Goal: Information Seeking & Learning: Learn about a topic

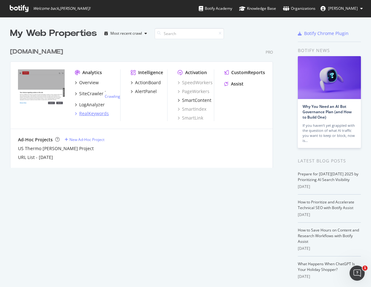
click at [94, 112] on div "RealKeywords" at bounding box center [94, 113] width 30 height 6
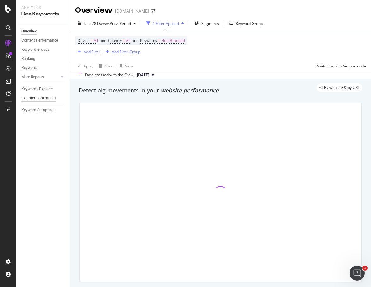
click at [39, 98] on div "Explorer Bookmarks" at bounding box center [38, 98] width 34 height 7
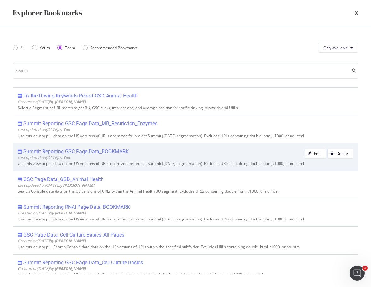
click at [106, 153] on div "Summit Reporting GSC Page Data_BOOKMARK" at bounding box center [75, 152] width 105 height 6
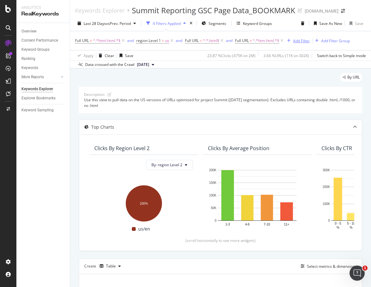
click at [298, 41] on div "Add Filter" at bounding box center [301, 40] width 17 height 5
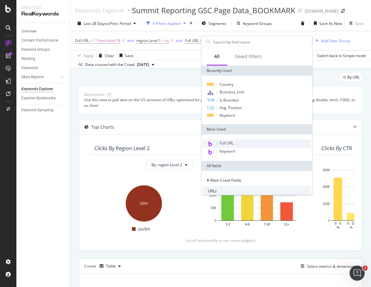
click at [223, 141] on span "Full URL" at bounding box center [227, 142] width 14 height 5
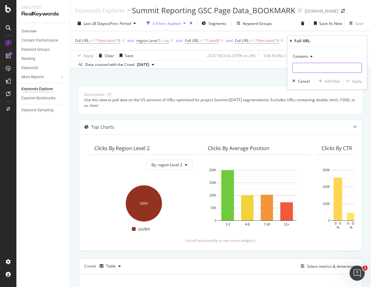
click at [300, 69] on input "text" at bounding box center [327, 68] width 69 height 10
paste input "https://www.thermofisher.com/us/en/home/life-science/dna-rna-purification-analy…"
type input "https://www.thermofisher.com/us/en/home/life-science/dna-rna-purification-analy…"
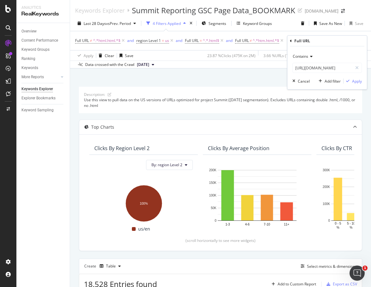
scroll to position [0, 0]
click at [356, 83] on div "Apply" at bounding box center [357, 81] width 10 height 5
click at [356, 68] on div "Data crossed with the Crawl 2025 Sep. 23rd" at bounding box center [220, 65] width 301 height 8
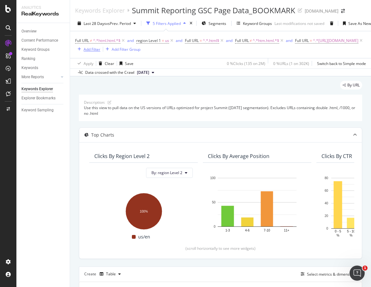
click at [85, 52] on div "Add Filter" at bounding box center [92, 49] width 17 height 5
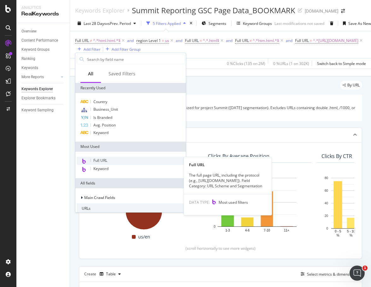
click at [96, 158] on span "Full URL" at bounding box center [100, 160] width 14 height 5
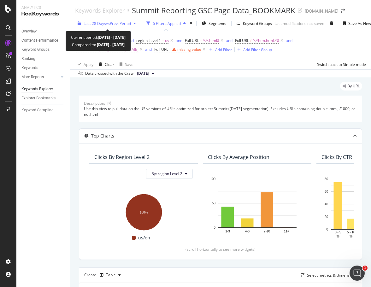
click at [97, 24] on span "Last 28 Days" at bounding box center [95, 23] width 22 height 5
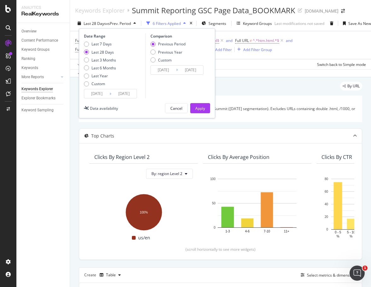
click at [101, 90] on input "2025/09/03" at bounding box center [96, 93] width 25 height 9
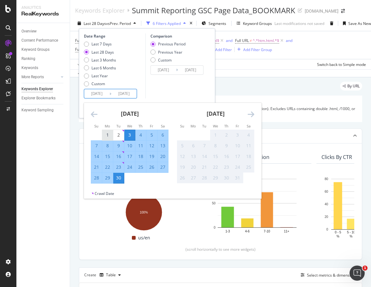
click at [106, 135] on div "1" at bounding box center [107, 135] width 11 height 6
type input "2025/09/01"
type input "2025/08/02"
type input "2025/08/31"
click at [117, 176] on div "30" at bounding box center [118, 178] width 11 height 6
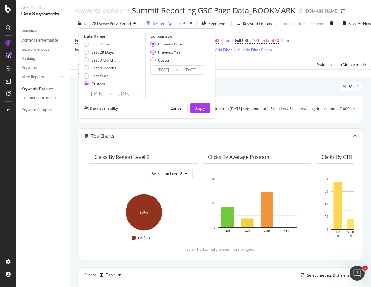
click at [153, 51] on div "Previous Year" at bounding box center [153, 52] width 5 height 5
type input "2024/09/02"
type input "2024/10/01"
click at [153, 43] on div "Previous Period" at bounding box center [153, 44] width 5 height 5
type input "2025/08/02"
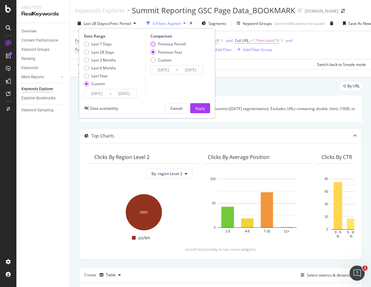
type input "2025/08/31"
click at [154, 52] on div "Previous Year" at bounding box center [153, 52] width 5 height 5
type input "2024/09/02"
type input "2024/10/01"
click at [152, 44] on div "Previous Period" at bounding box center [153, 44] width 5 height 5
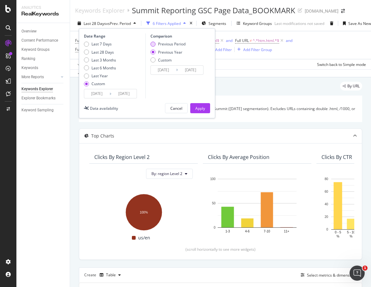
type input "2025/08/02"
type input "2025/08/31"
click at [203, 109] on div "Apply" at bounding box center [200, 108] width 10 height 5
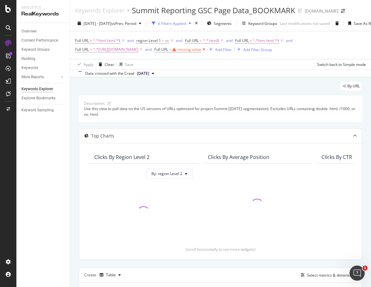
click at [201, 53] on icon at bounding box center [203, 49] width 5 height 6
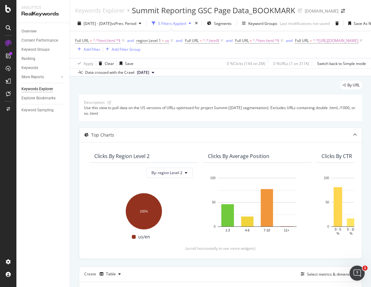
click at [212, 95] on div "By URL" at bounding box center [220, 88] width 283 height 14
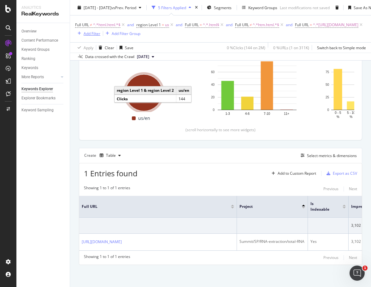
click at [96, 36] on div "Add Filter" at bounding box center [92, 33] width 17 height 5
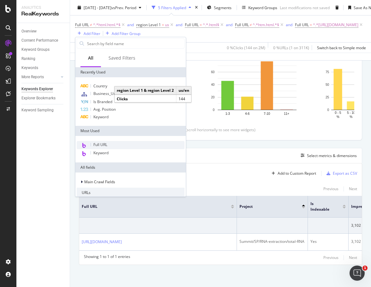
click at [97, 146] on span "Full URL" at bounding box center [100, 144] width 14 height 5
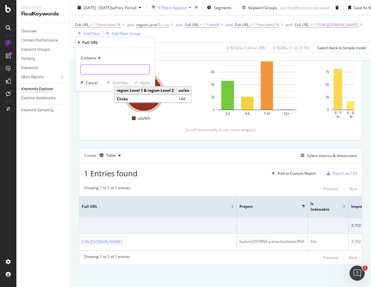
click at [99, 69] on input "text" at bounding box center [115, 69] width 69 height 10
paste input "https://www.thermofisher.com/us/en/home/life-science/dna-rna-purification-analy…"
type input "https://www.thermofisher.com/us/en/home/life-science/dna-rna-purification-analy…"
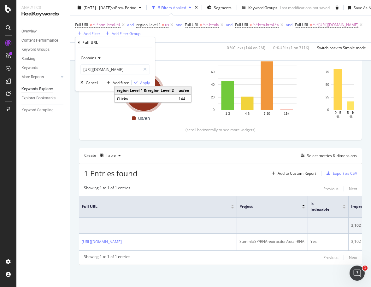
click at [114, 54] on div "Contains" at bounding box center [114, 58] width 69 height 10
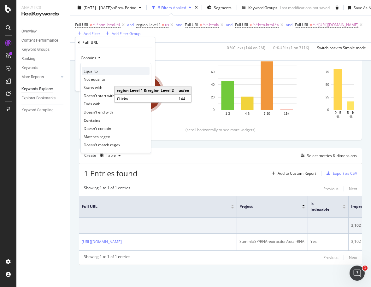
click at [97, 75] on div "Equal to" at bounding box center [116, 71] width 68 height 8
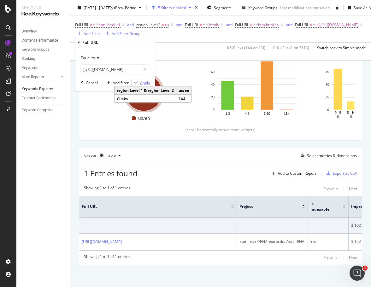
click at [142, 80] on div "Apply" at bounding box center [145, 82] width 10 height 5
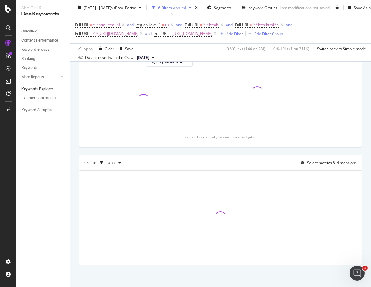
scroll to position [134, 0]
click at [226, 36] on div "Add Filter" at bounding box center [234, 33] width 17 height 5
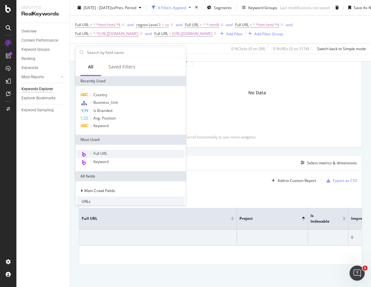
click at [96, 153] on span "Full URL" at bounding box center [100, 153] width 14 height 5
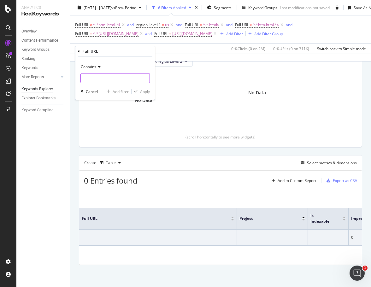
click at [95, 76] on input "text" at bounding box center [115, 78] width 69 height 10
paste input "https://www.thermofisher.com/us/en/home/life-science/dna-rna-purification-analy…"
type input "https://www.thermofisher.com/us/en/home/life-science/dna-rna-purification-analy…"
click at [142, 90] on div "Apply" at bounding box center [145, 91] width 10 height 5
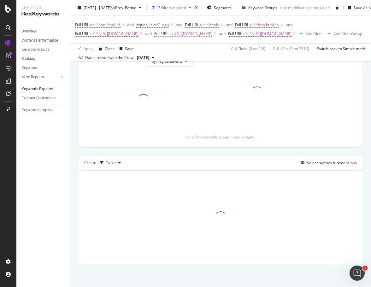
scroll to position [143, 0]
click at [152, 33] on div "and" at bounding box center [148, 33] width 7 height 5
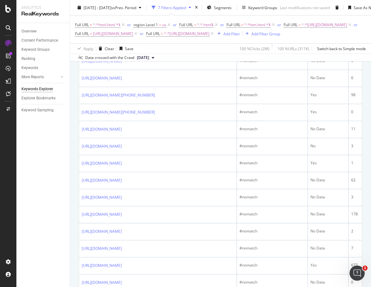
scroll to position [111, 0]
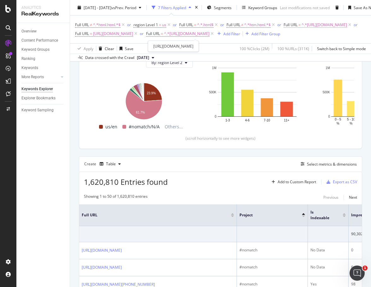
click at [302, 29] on span "^.*https://www.thermofisher.com/us/en/home/life-science/dna-rna-purification-an…" at bounding box center [324, 25] width 45 height 9
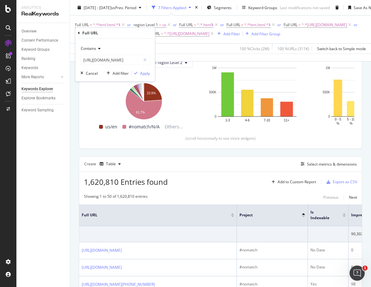
click at [99, 50] on icon at bounding box center [98, 49] width 4 height 4
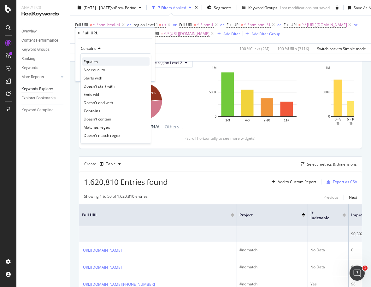
click at [100, 62] on div "Equal to" at bounding box center [116, 61] width 68 height 8
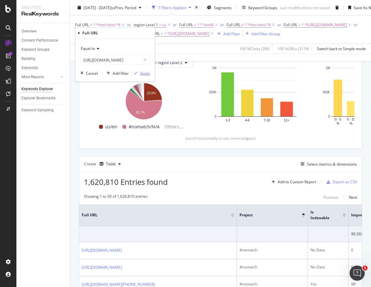
click at [138, 73] on div "button" at bounding box center [136, 73] width 9 height 4
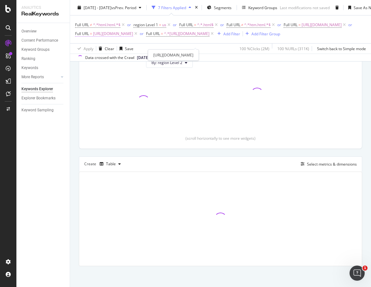
click at [133, 38] on span "https://www.thermofisher.com/us/en/home/life-science/dna-rna-purification-analy…" at bounding box center [113, 33] width 40 height 9
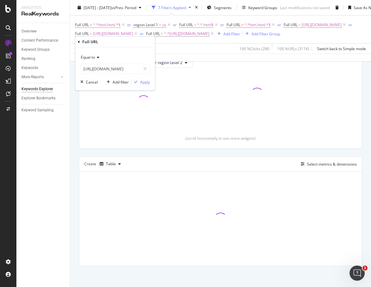
click at [96, 57] on icon at bounding box center [97, 58] width 4 height 4
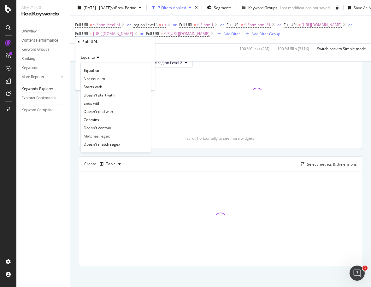
click at [125, 54] on div "Equal to" at bounding box center [114, 57] width 69 height 10
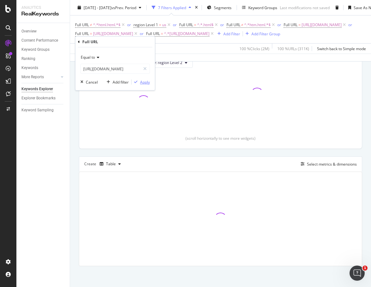
click at [146, 85] on div "Apply" at bounding box center [141, 82] width 18 height 6
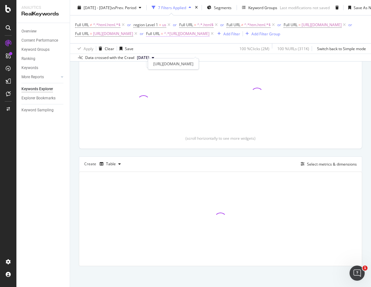
click at [170, 38] on span "^.*https://www.thermofisher.com/us/en/home/life-science/dna-rna-purification-an…" at bounding box center [186, 33] width 45 height 9
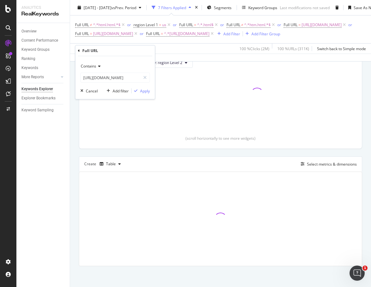
click at [101, 66] on div "Contains" at bounding box center [114, 66] width 69 height 10
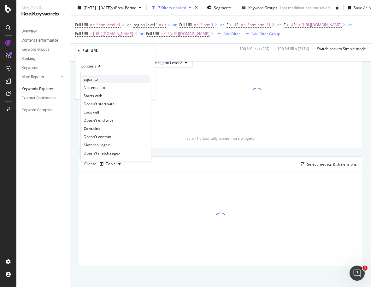
click at [95, 79] on span "Equal to" at bounding box center [91, 79] width 14 height 5
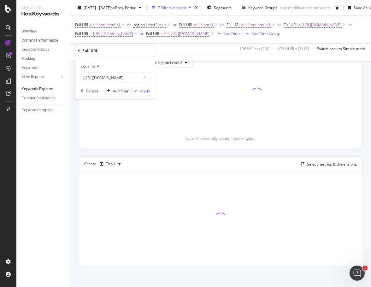
click at [138, 88] on div "Apply" at bounding box center [141, 91] width 18 height 6
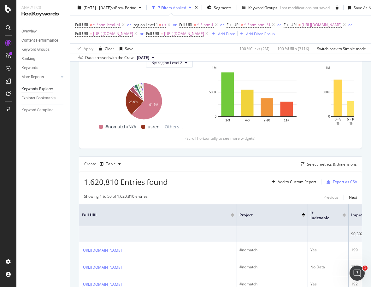
click at [43, 152] on div "Overview Content Performance Keyword Groups Ranking Keywords More Reports Count…" at bounding box center [42, 155] width 53 height 264
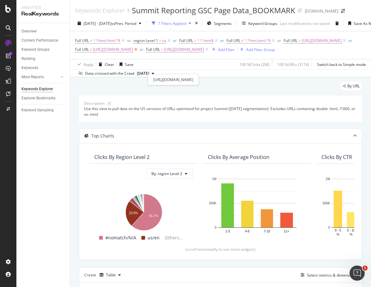
drag, startPoint x: 312, startPoint y: 66, endPoint x: 311, endPoint y: 60, distance: 6.0
click at [210, 53] on icon at bounding box center [206, 49] width 5 height 6
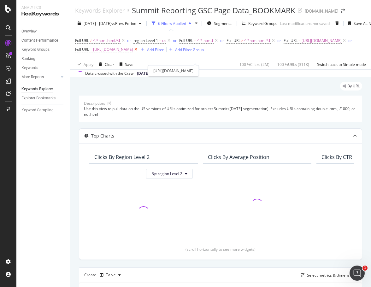
click at [139, 53] on icon at bounding box center [135, 49] width 5 height 6
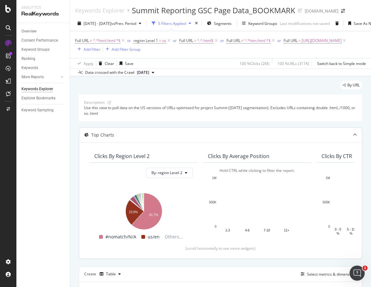
scroll to position [95, 0]
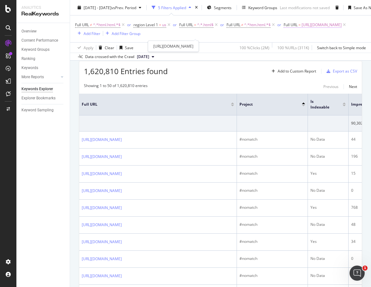
click at [302, 29] on span "https://www.thermofisher.com/us/en/home/life-science/dna-rna-purification-analy…" at bounding box center [322, 25] width 40 height 9
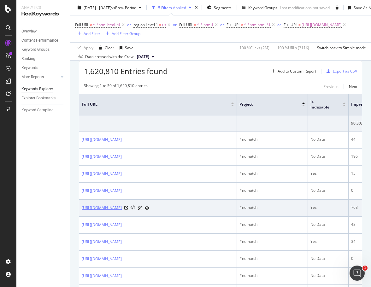
scroll to position [316, 0]
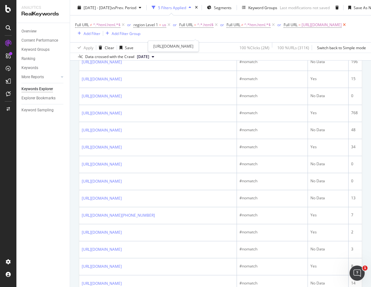
click at [342, 28] on icon at bounding box center [344, 25] width 5 height 6
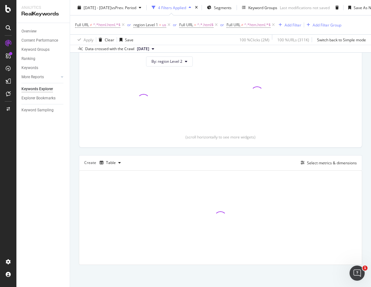
scroll to position [108, 0]
click at [295, 26] on div "Add Filter" at bounding box center [293, 24] width 17 height 5
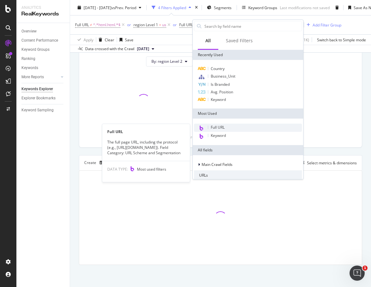
click at [223, 128] on span "Full URL" at bounding box center [218, 127] width 14 height 5
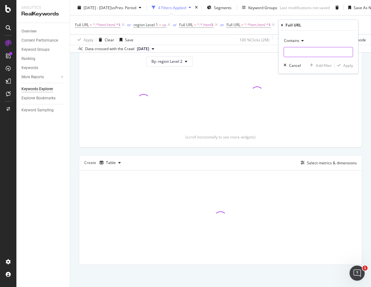
click at [296, 53] on input "text" at bounding box center [318, 52] width 69 height 10
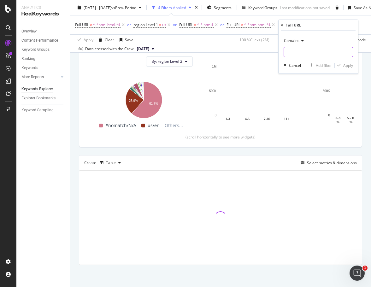
paste input "https://www.thermofisher.com/us/en/home/life-science/dna-rna-purification-analy…"
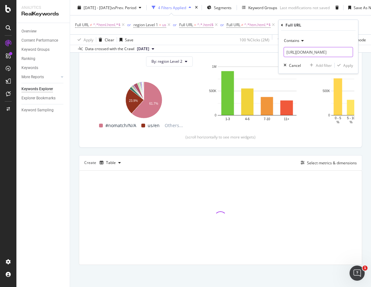
scroll to position [0, 210]
type input "https://www.thermofisher.com/us/en/home/life-science/dna-rna-purification-analy…"
click at [299, 41] on span "Contains" at bounding box center [291, 40] width 15 height 5
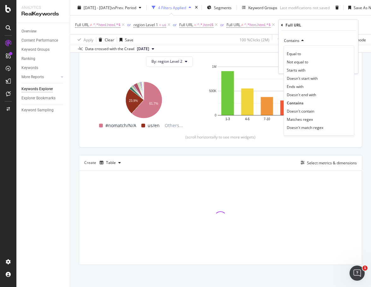
scroll to position [0, 0]
click at [301, 53] on span "Equal to" at bounding box center [294, 53] width 14 height 5
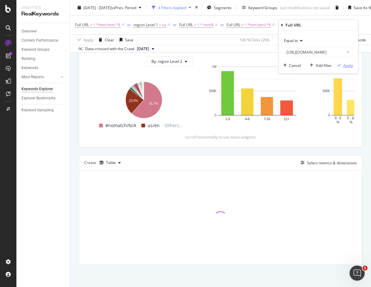
click at [342, 63] on div "button" at bounding box center [339, 65] width 9 height 4
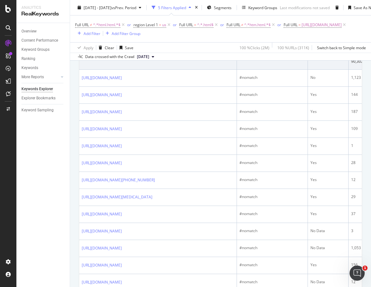
scroll to position [125, 0]
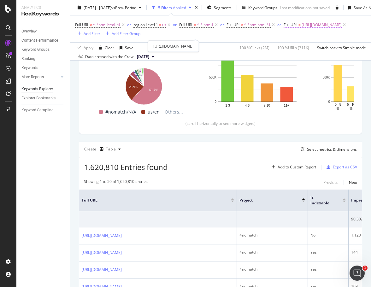
click at [302, 29] on span "https://www.thermofisher.com/us/en/home/life-science/dna-rna-purification-analy…" at bounding box center [322, 25] width 40 height 9
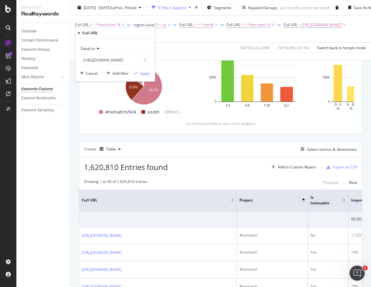
click at [96, 49] on icon at bounding box center [97, 49] width 4 height 4
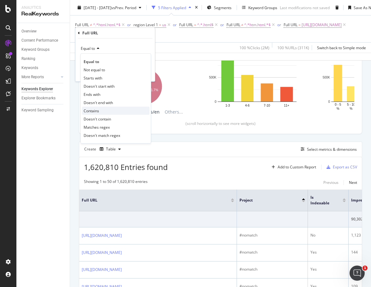
click at [93, 110] on span "Contains" at bounding box center [91, 110] width 15 height 5
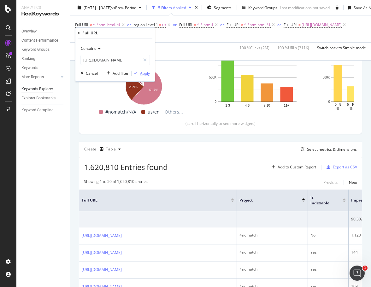
click at [139, 71] on div "button" at bounding box center [136, 73] width 9 height 4
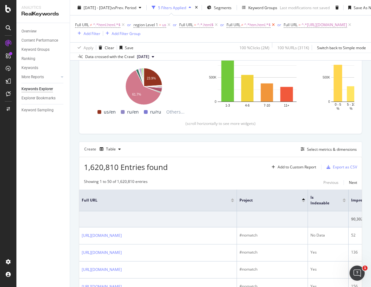
click at [274, 26] on icon at bounding box center [273, 25] width 5 height 6
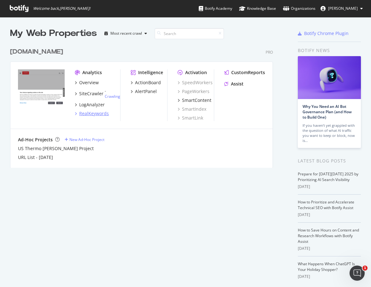
click at [103, 112] on div "RealKeywords" at bounding box center [94, 113] width 30 height 6
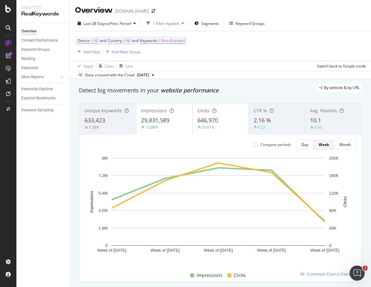
click at [116, 42] on span "Country" at bounding box center [115, 40] width 14 height 5
click at [120, 54] on icon at bounding box center [122, 56] width 4 height 4
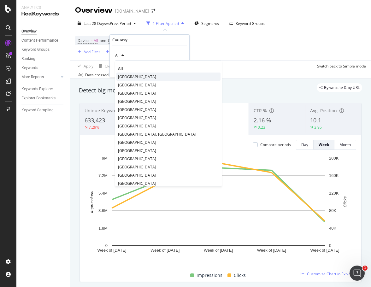
click at [123, 75] on span "United States of America" at bounding box center [137, 76] width 38 height 5
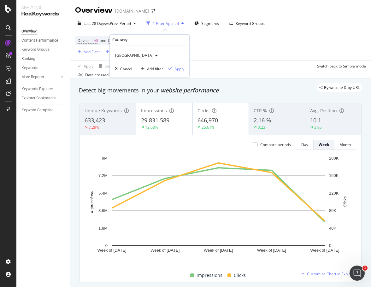
click at [148, 52] on div "United States of America" at bounding box center [149, 56] width 69 height 10
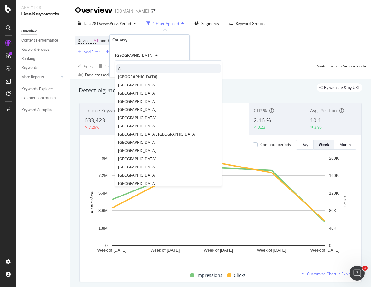
click at [129, 67] on div "All" at bounding box center [168, 68] width 104 height 8
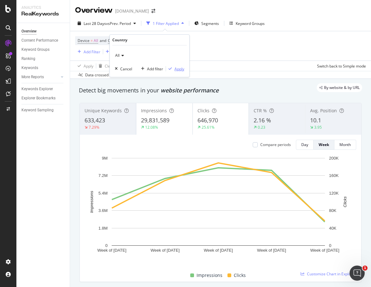
click at [182, 69] on div "Apply" at bounding box center [180, 68] width 10 height 5
click at [88, 52] on div "Add Filter" at bounding box center [92, 51] width 17 height 5
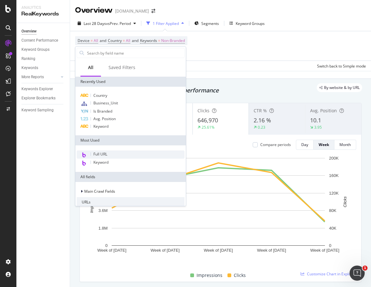
click at [96, 151] on div "Full URL" at bounding box center [131, 155] width 108 height 8
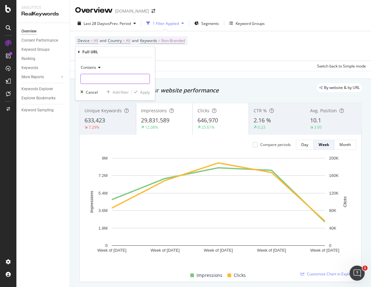
click at [98, 79] on input "text" at bounding box center [115, 79] width 69 height 10
paste input "[URL][DOMAIN_NAME]"
type input "[URL][DOMAIN_NAME]"
click at [145, 92] on div "Apply" at bounding box center [145, 92] width 10 height 5
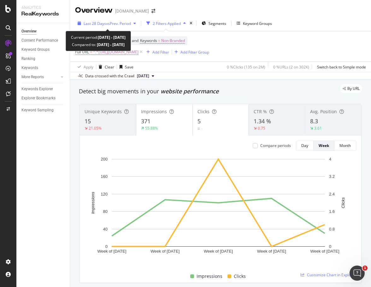
click at [101, 25] on span "Last 28 Days" at bounding box center [95, 23] width 22 height 5
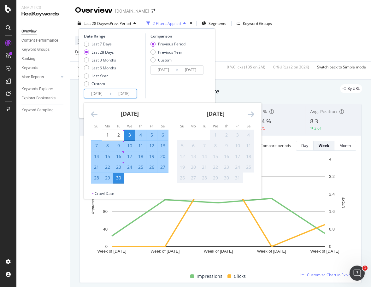
click at [101, 93] on input "2025/09/03" at bounding box center [96, 93] width 25 height 9
click at [104, 133] on div "1" at bounding box center [107, 135] width 11 height 6
type input "2025/09/01"
type input "2025/08/02"
type input "2025/08/31"
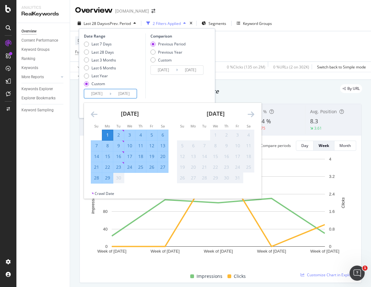
click at [122, 181] on div "30" at bounding box center [118, 178] width 11 height 6
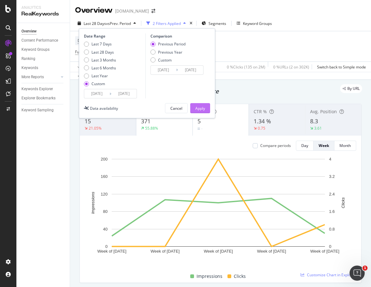
click at [207, 109] on button "Apply" at bounding box center [200, 108] width 20 height 10
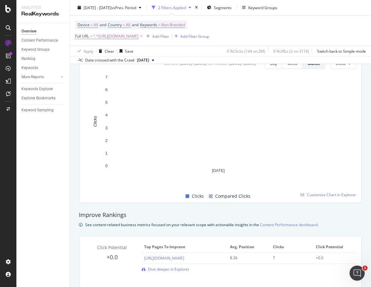
scroll to position [410, 0]
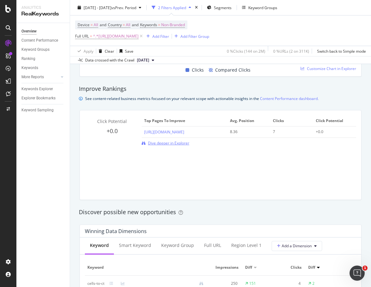
click at [159, 146] on span "Dive deeper in Explorer" at bounding box center [168, 142] width 41 height 5
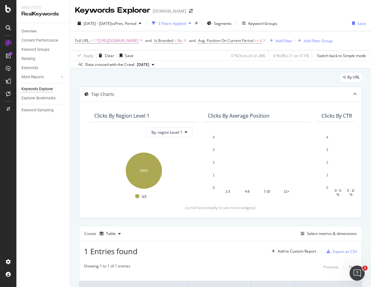
click at [353, 96] on icon at bounding box center [355, 94] width 4 height 4
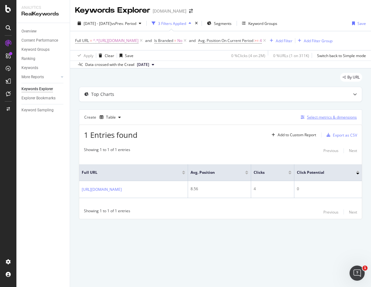
click at [330, 120] on div "Select metrics & dimensions" at bounding box center [332, 117] width 50 height 5
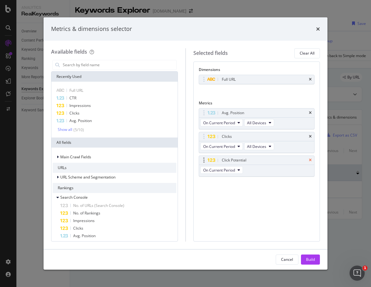
click at [309, 160] on icon "times" at bounding box center [310, 160] width 3 height 4
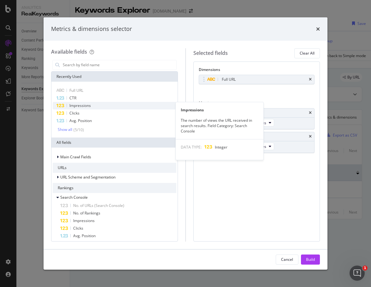
click at [88, 107] on span "Impressions" at bounding box center [79, 105] width 21 height 5
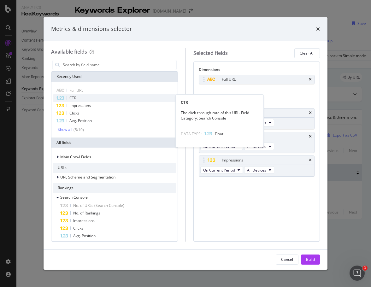
click at [72, 98] on span "CTR" at bounding box center [72, 97] width 7 height 5
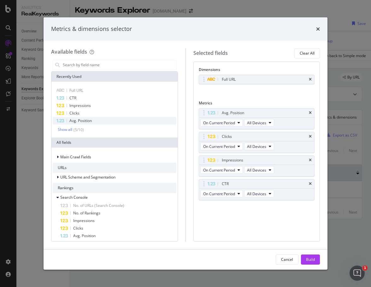
click at [71, 119] on span "Avg. Position" at bounding box center [80, 120] width 22 height 5
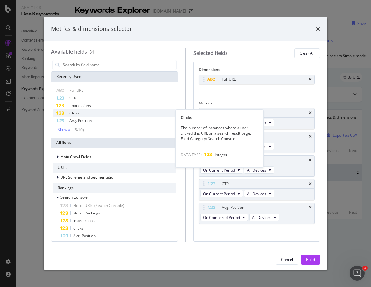
click at [73, 114] on span "Clicks" at bounding box center [74, 112] width 10 height 5
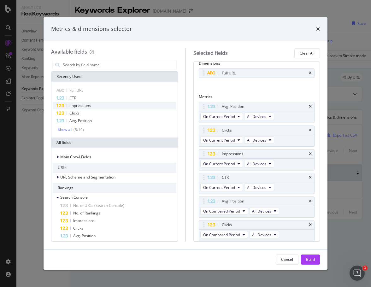
click at [75, 106] on span "Impressions" at bounding box center [79, 105] width 21 height 5
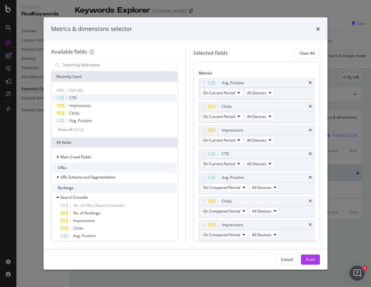
click at [75, 98] on span "CTR" at bounding box center [72, 97] width 7 height 5
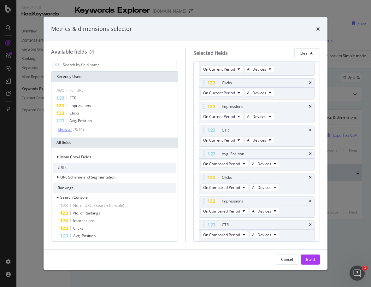
click at [70, 130] on div "Show all" at bounding box center [65, 130] width 15 height 4
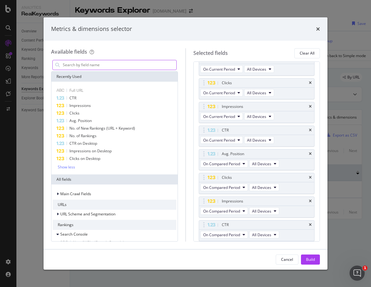
click at [86, 63] on input "modal" at bounding box center [119, 64] width 114 height 9
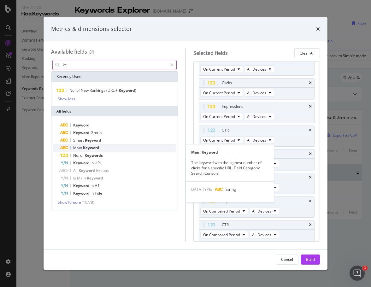
type input "ke"
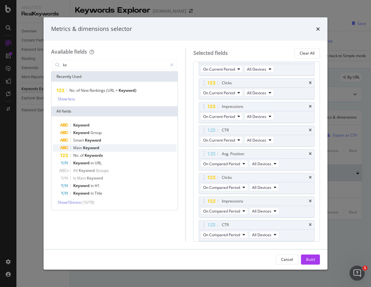
click at [84, 148] on span "Keyword" at bounding box center [91, 147] width 16 height 5
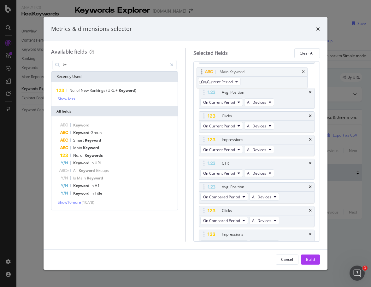
scroll to position [0, 0]
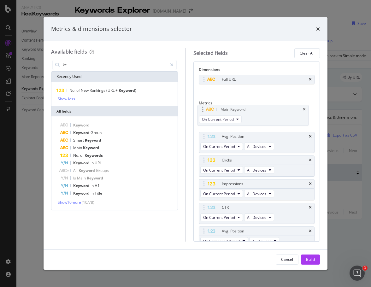
drag, startPoint x: 203, startPoint y: 224, endPoint x: 202, endPoint y: 108, distance: 115.5
click at [202, 108] on body "Analytics RealKeywords Overview Content Performance Keyword Groups Ranking Keyw…" at bounding box center [185, 143] width 371 height 287
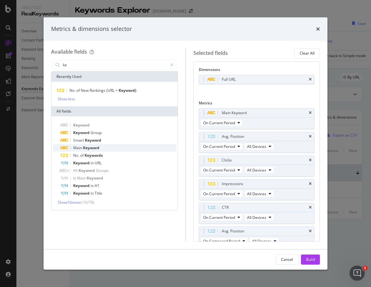
click at [85, 146] on span "Keyword" at bounding box center [91, 147] width 16 height 5
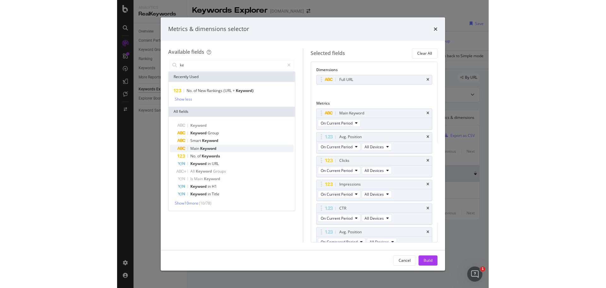
scroll to position [101, 0]
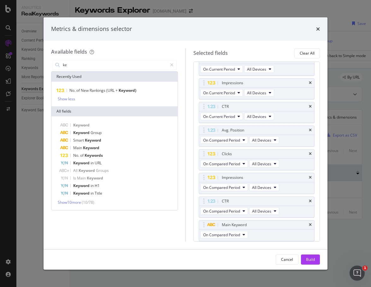
click at [308, 259] on div "Build" at bounding box center [310, 259] width 9 height 5
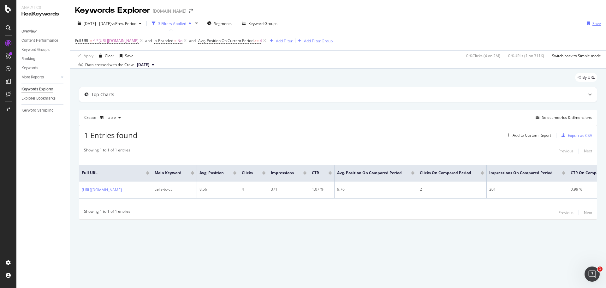
click at [371, 21] on div "button" at bounding box center [589, 23] width 8 height 4
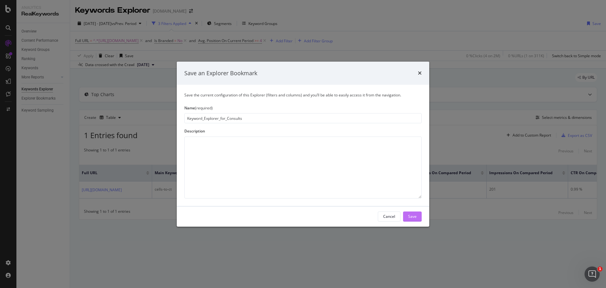
type input "Keyword_Explorer_for_Consults"
click at [371, 215] on div "Save" at bounding box center [412, 215] width 9 height 5
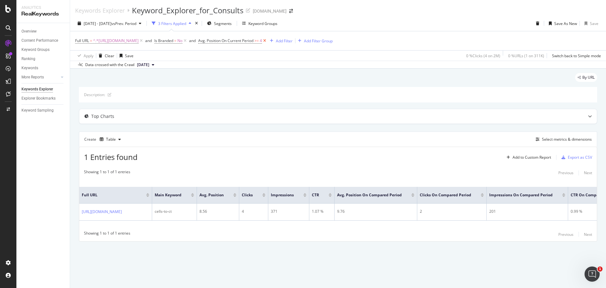
click at [267, 41] on icon at bounding box center [264, 41] width 5 height 6
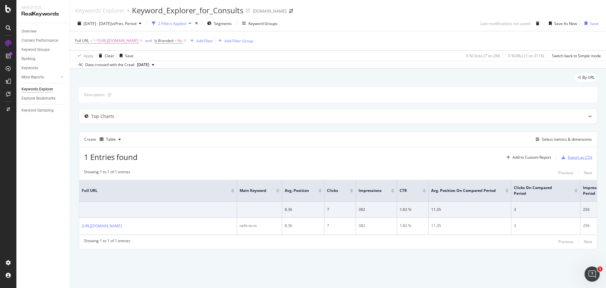
click at [371, 159] on div "Export as CSV" at bounding box center [580, 156] width 24 height 5
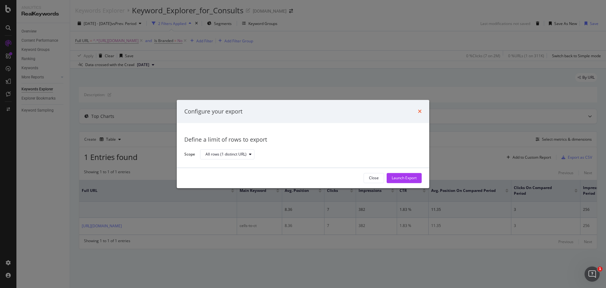
click at [371, 110] on icon "times" at bounding box center [420, 111] width 4 height 5
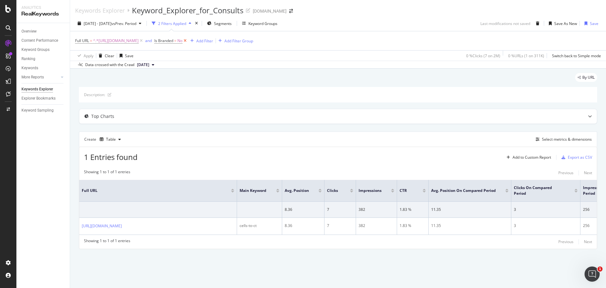
click at [188, 42] on icon at bounding box center [184, 41] width 5 height 6
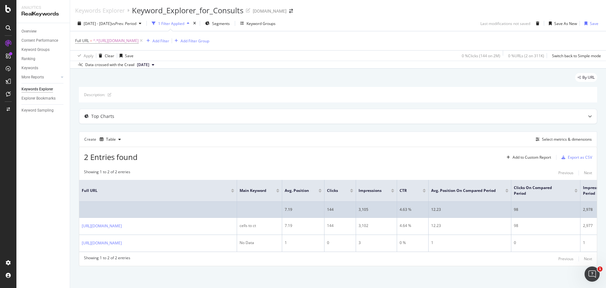
scroll to position [30, 0]
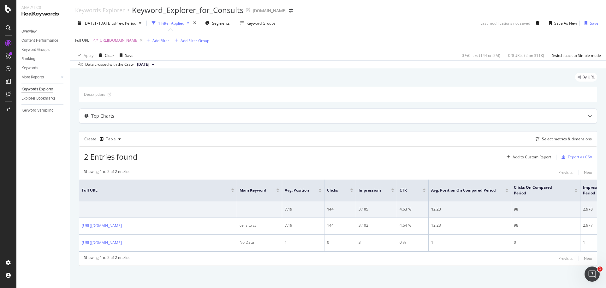
click at [371, 154] on div "Export as CSV" at bounding box center [580, 156] width 24 height 5
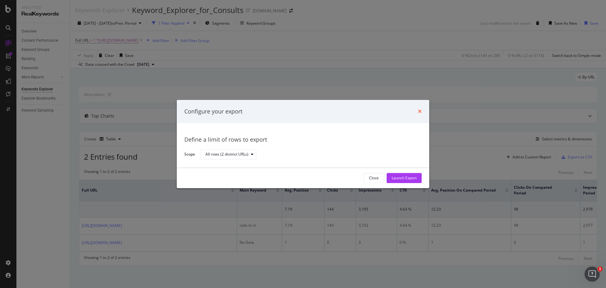
click at [371, 110] on icon "times" at bounding box center [420, 111] width 4 height 5
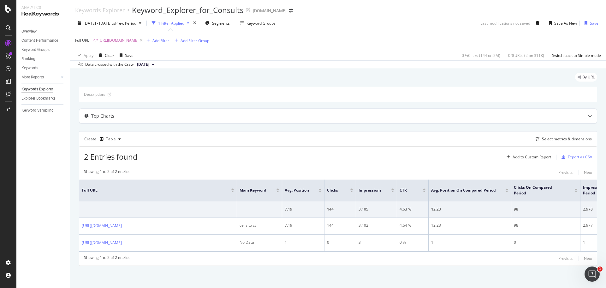
click at [371, 154] on div "Export as CSV" at bounding box center [580, 156] width 24 height 5
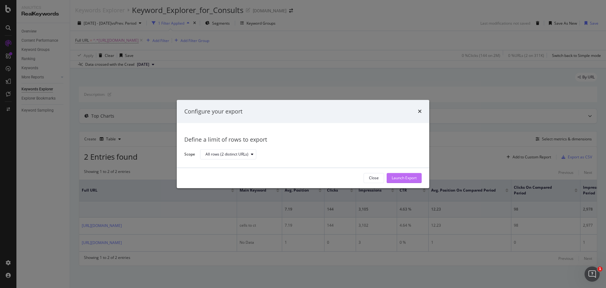
click at [371, 178] on div "Launch Export" at bounding box center [404, 177] width 25 height 5
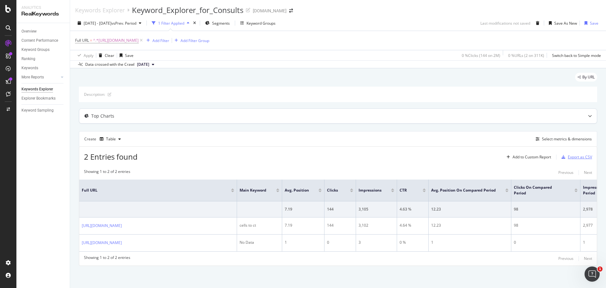
scroll to position [0, 0]
click at [139, 39] on span "^.*https://www.thermofisher.com/us/en/home/life-science/dna-rna-purification-an…" at bounding box center [115, 40] width 45 height 9
click at [146, 66] on icon at bounding box center [144, 67] width 3 height 4
click at [130, 67] on input "text" at bounding box center [115, 67] width 69 height 10
paste input "https://www.thermofisher.com/us/en/home/life-science/dna-rna-purification-analy…"
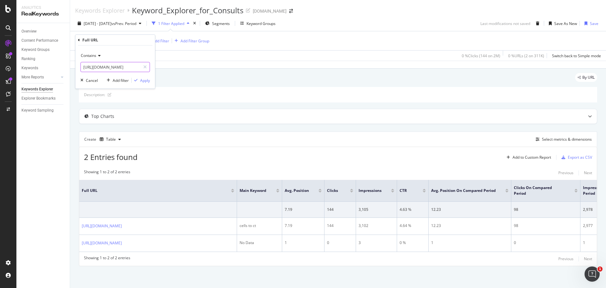
scroll to position [0, 253]
type input "https://www.thermofisher.com/us/en/home/life-science/dna-rna-purification-analy…"
click at [143, 80] on div "Apply" at bounding box center [145, 80] width 10 height 5
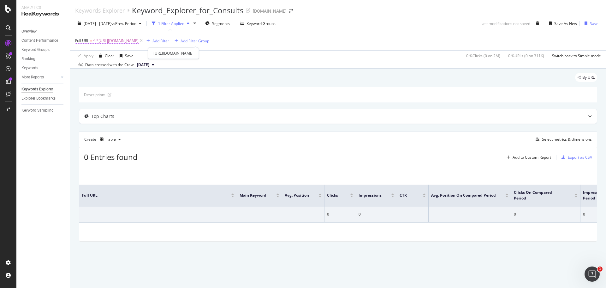
click at [139, 39] on span "^.*https://www.thermofisher.com/us/en/home/life-science/dna-rna-purification-an…" at bounding box center [115, 40] width 45 height 9
click at [98, 55] on icon at bounding box center [98, 56] width 4 height 4
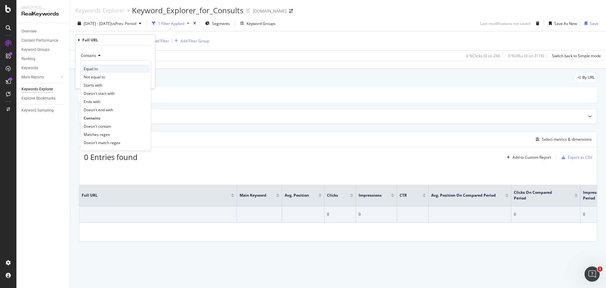
click at [103, 70] on div "Equal to" at bounding box center [116, 68] width 68 height 8
click at [142, 83] on div "Apply" at bounding box center [145, 80] width 10 height 5
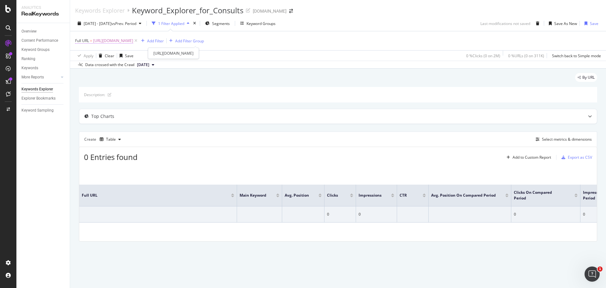
click at [133, 41] on span "https://www.thermofisher.com/us/en/home/life-science/dna-rna-purification-analy…" at bounding box center [113, 40] width 40 height 9
click at [95, 64] on input "https://www.thermofisher.com/us/en/home/life-science/dna-rna-purification-analy…" at bounding box center [111, 67] width 60 height 10
click at [146, 69] on icon at bounding box center [144, 67] width 3 height 4
click at [115, 69] on input "text" at bounding box center [115, 67] width 69 height 10
paste input "https://www.thermofisher.com/us/en/home/life-science/dna-rna-purification-analy…"
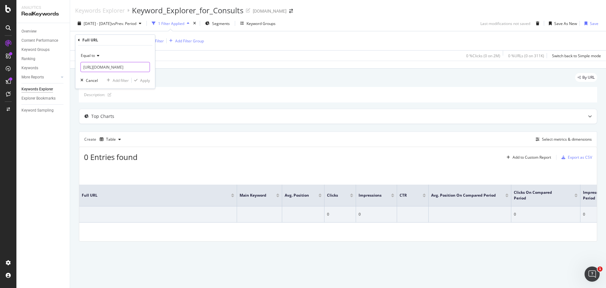
scroll to position [0, 253]
type input "https://www.thermofisher.com/us/en/home/life-science/dna-rna-purification-analy…"
click at [143, 80] on div "Apply" at bounding box center [145, 80] width 10 height 5
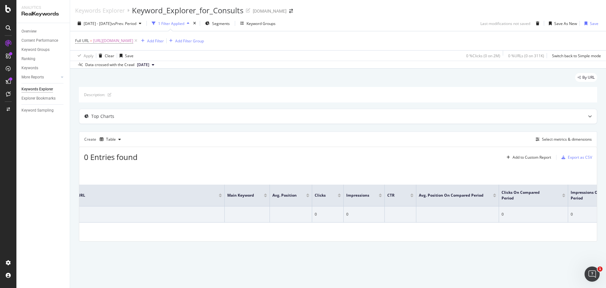
scroll to position [0, 0]
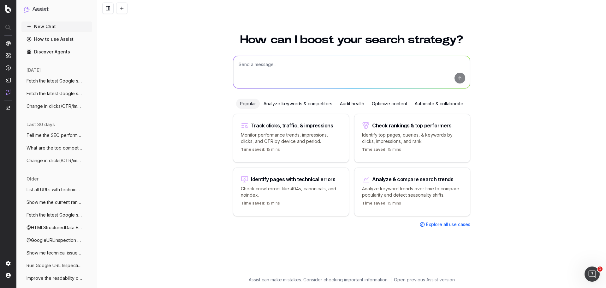
click at [282, 102] on div "Analyze keywords & competitors" at bounding box center [298, 103] width 76 height 10
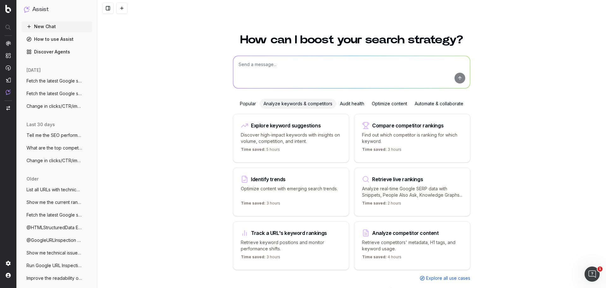
scroll to position [17, 0]
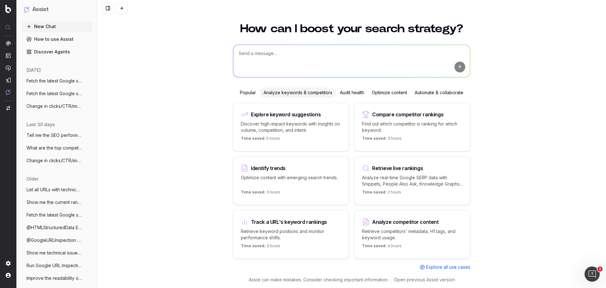
click at [295, 230] on p "Retrieve keyword positions and monitor performance shifts." at bounding box center [291, 234] width 100 height 13
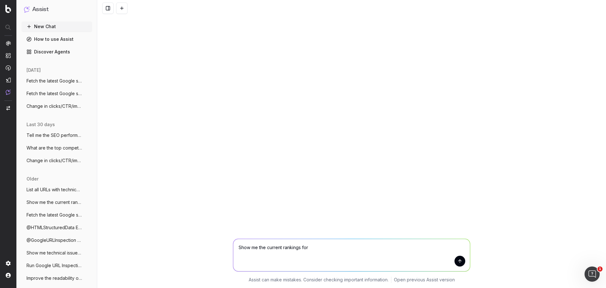
scroll to position [0, 0]
click at [322, 245] on textarea "Show me the current rankings for" at bounding box center [351, 255] width 237 height 32
paste textarea "[URL][DOMAIN_NAME]"
type textarea "Show me the current rankings for https://www.thermofisher.com/us/en/home/life-s…"
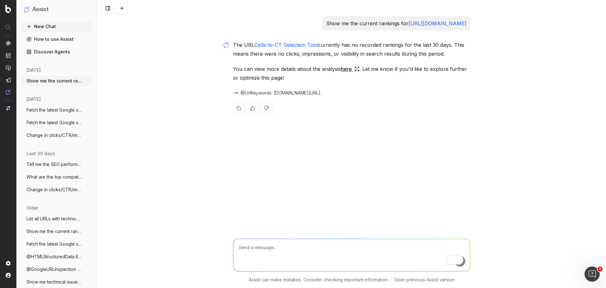
click at [351, 73] on link "here" at bounding box center [350, 68] width 19 height 9
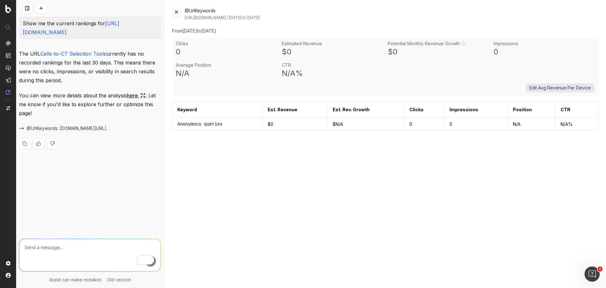
click at [177, 13] on button at bounding box center [176, 12] width 9 height 9
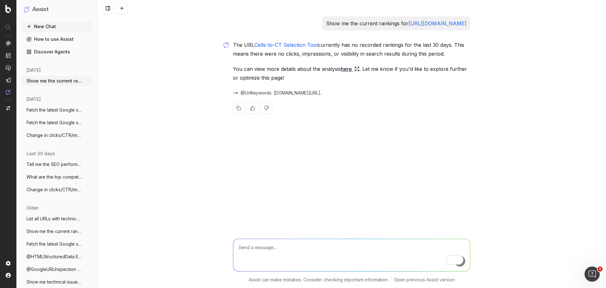
click at [51, 164] on span "Tell me the SEO performance of https://a" at bounding box center [55, 164] width 56 height 6
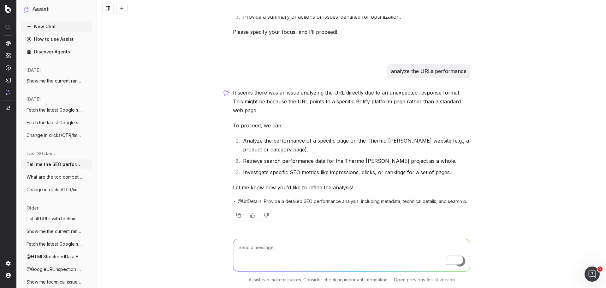
scroll to position [95, 0]
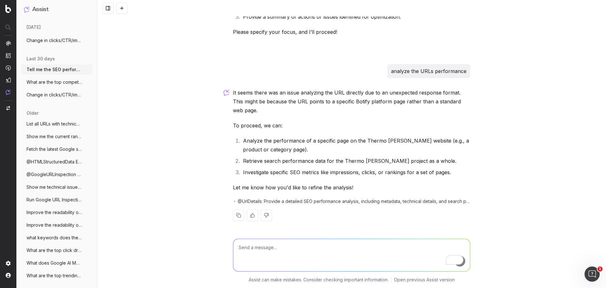
click at [48, 138] on span "Show me the current rankings for https:/" at bounding box center [55, 136] width 56 height 6
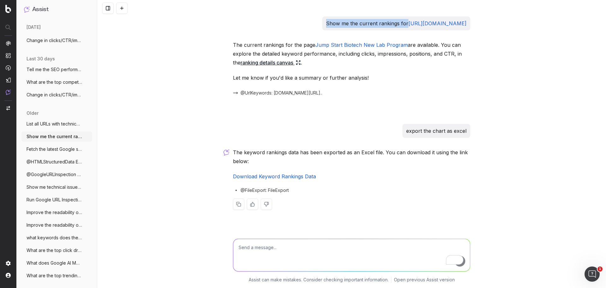
drag, startPoint x: 316, startPoint y: 22, endPoint x: 234, endPoint y: 24, distance: 82.1
click at [322, 24] on div "Show me the current rankings for https://www.thermofisher.com/us/en/home/produc…" at bounding box center [396, 23] width 148 height 14
copy p "Show me the current rankings for"
click at [46, 147] on span "Fetch the latest Google search results f" at bounding box center [55, 149] width 56 height 6
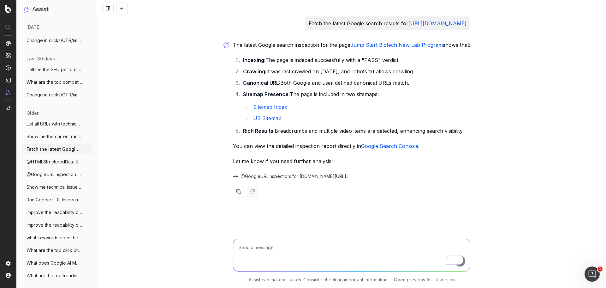
click at [39, 175] on span "@GoogleURLInspection Run Google URL Insp" at bounding box center [55, 174] width 56 height 6
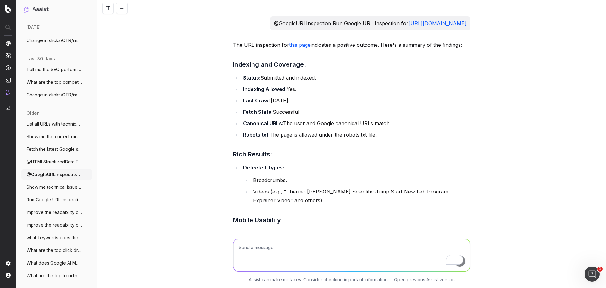
click at [44, 182] on button "Show me technical issues with this page:" at bounding box center [56, 187] width 71 height 10
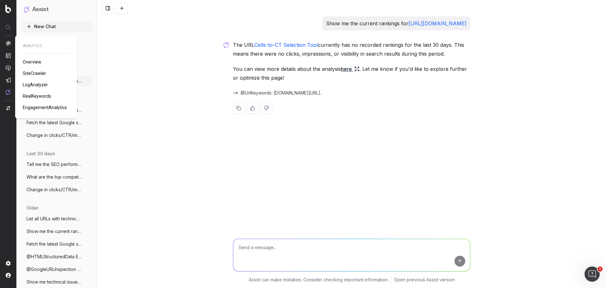
click at [28, 83] on span "LogAnalyzer" at bounding box center [35, 84] width 25 height 5
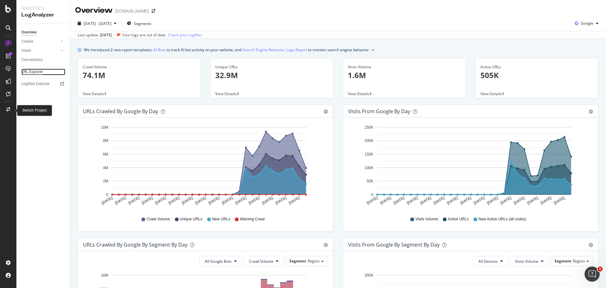
click at [40, 70] on div "URL Explorer" at bounding box center [31, 72] width 21 height 7
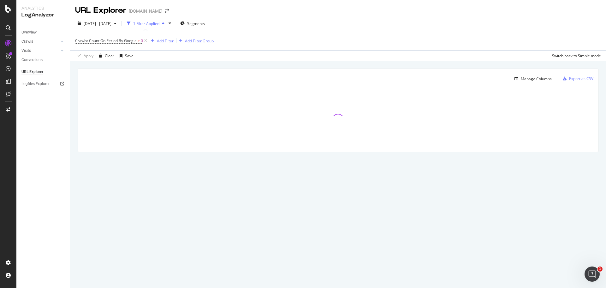
click at [158, 41] on div "Add Filter" at bounding box center [165, 40] width 17 height 5
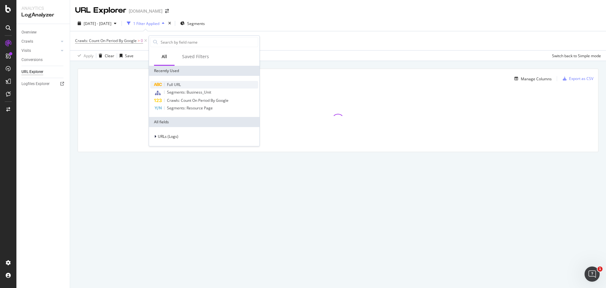
click at [167, 87] on div "Full URL" at bounding box center [204, 85] width 108 height 8
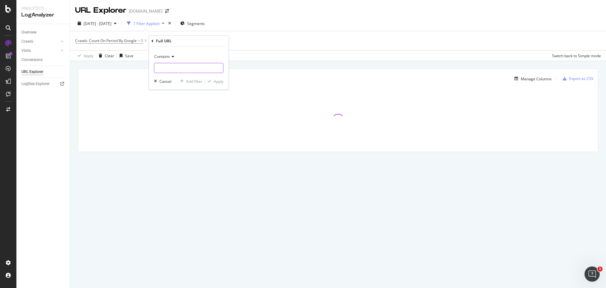
click at [171, 67] on input "text" at bounding box center [188, 68] width 69 height 10
paste input "https://www.thermofisher.com/us/en/home/life-science/dna-rna-purification-analy…"
type input "https://www.thermofisher.com/us/en/home/life-science/dna-rna-purification-analy…"
click at [212, 79] on div "button" at bounding box center [209, 81] width 9 height 4
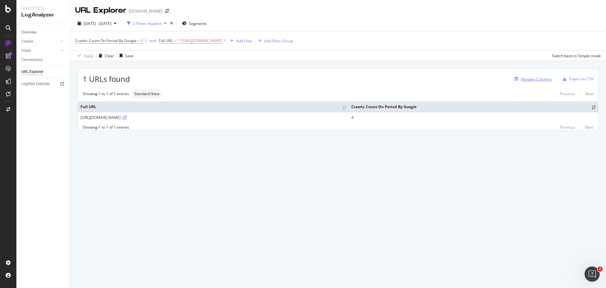
click at [546, 79] on div "Manage Columns" at bounding box center [536, 78] width 31 height 5
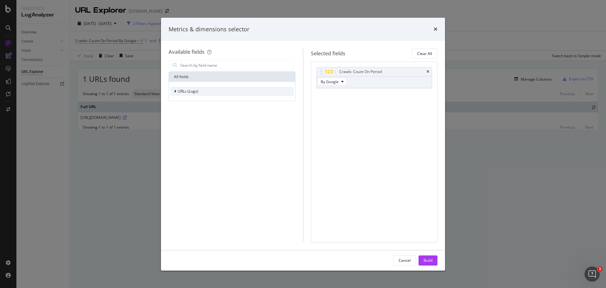
click at [198, 92] on span "URLs (Logs)" at bounding box center [188, 90] width 21 height 5
click at [177, 98] on div "URL Scheme" at bounding box center [186, 100] width 33 height 6
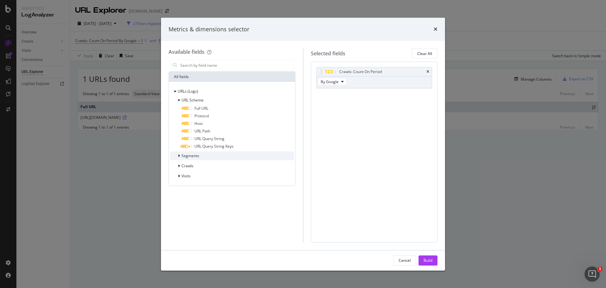
click at [193, 157] on span "Segments" at bounding box center [191, 155] width 18 height 5
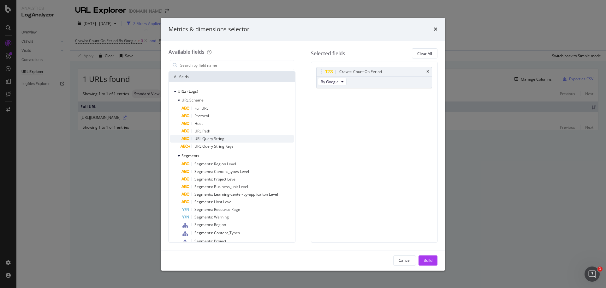
click at [231, 139] on div "URL Query String" at bounding box center [238, 139] width 112 height 8
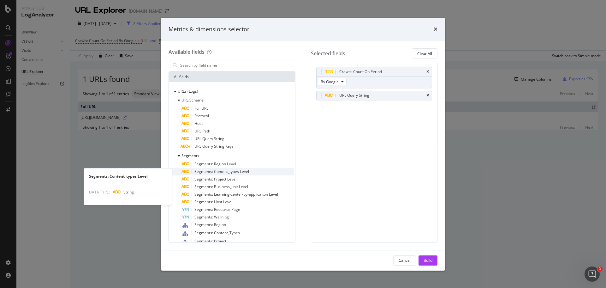
scroll to position [53, 0]
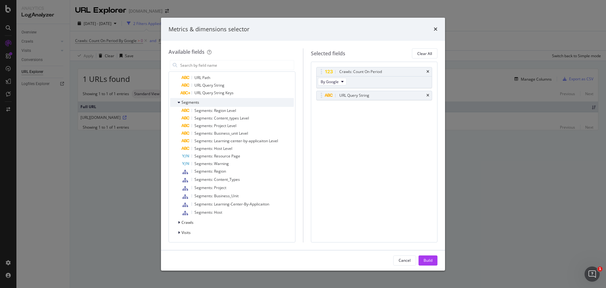
click at [189, 105] on div "Segments" at bounding box center [184, 102] width 29 height 6
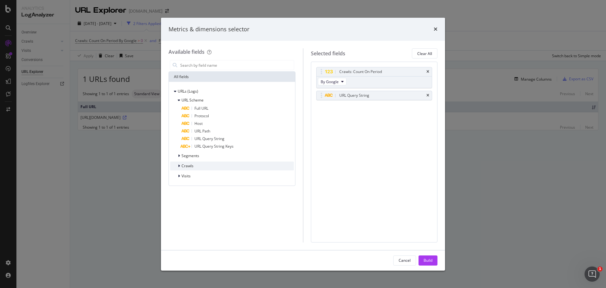
click at [184, 164] on span "Crawls" at bounding box center [188, 165] width 12 height 5
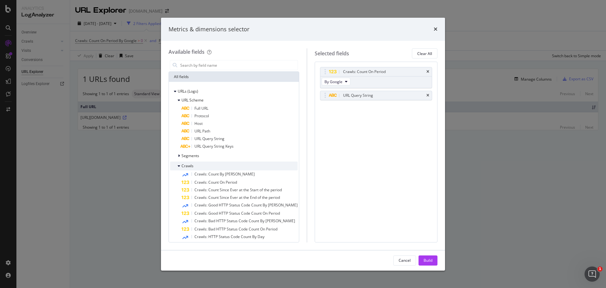
scroll to position [62, 0]
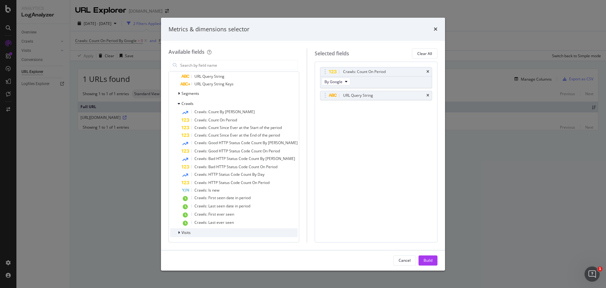
click at [180, 235] on div "modal" at bounding box center [180, 232] width 4 height 6
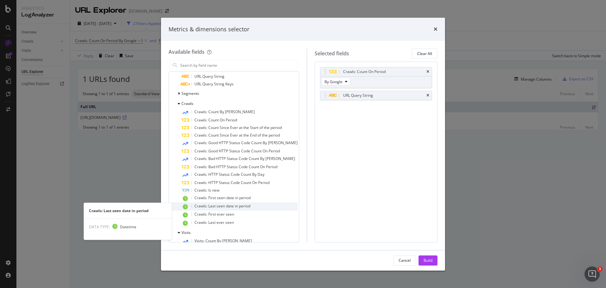
scroll to position [188, 0]
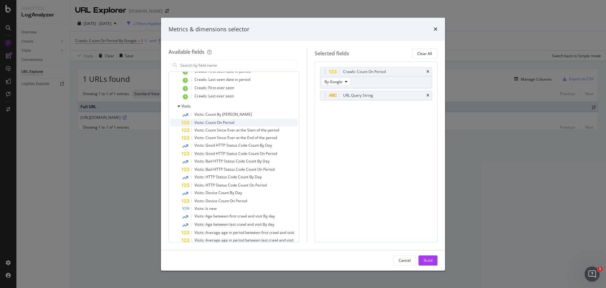
click at [199, 123] on span "Visits: Count On Period" at bounding box center [214, 122] width 40 height 5
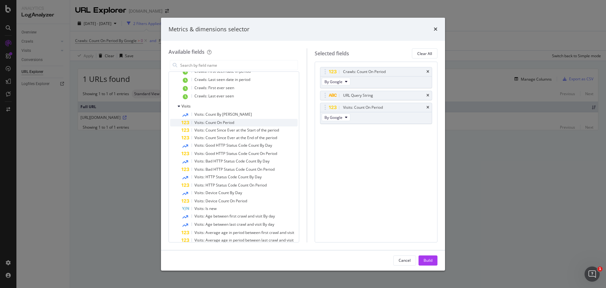
click at [203, 123] on span "Visits: Count On Period" at bounding box center [214, 122] width 40 height 5
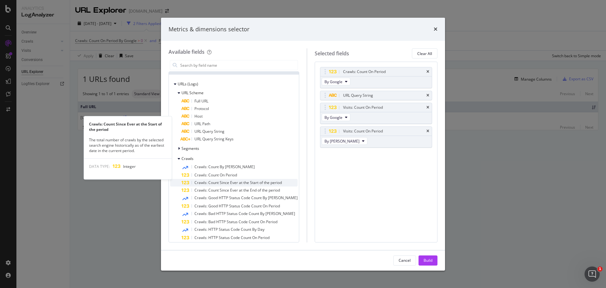
scroll to position [102, 0]
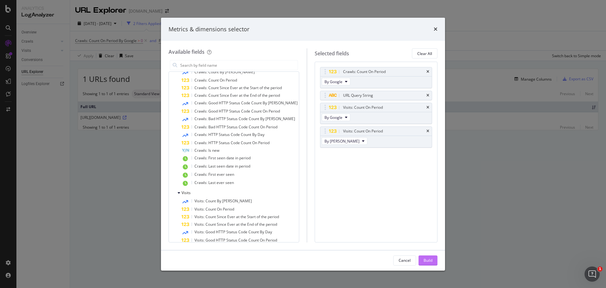
click at [431, 261] on div "Build" at bounding box center [428, 259] width 9 height 5
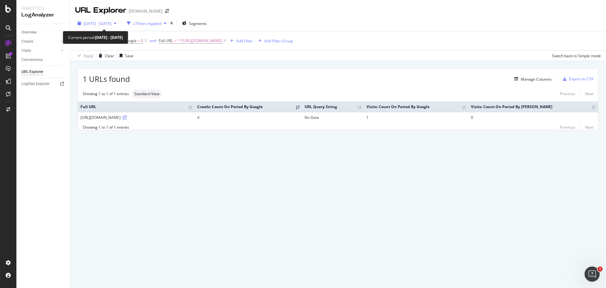
click at [111, 25] on span "2025 Aug. 7th - Sep. 5th" at bounding box center [98, 23] width 28 height 5
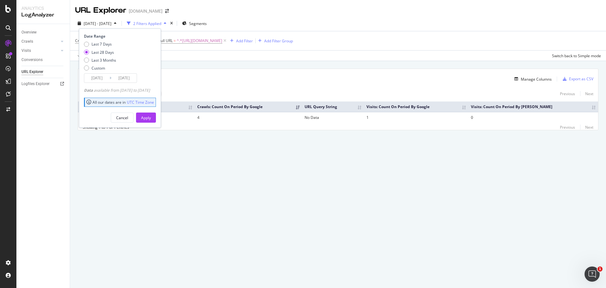
click at [104, 78] on input "2025/08/09" at bounding box center [96, 78] width 25 height 9
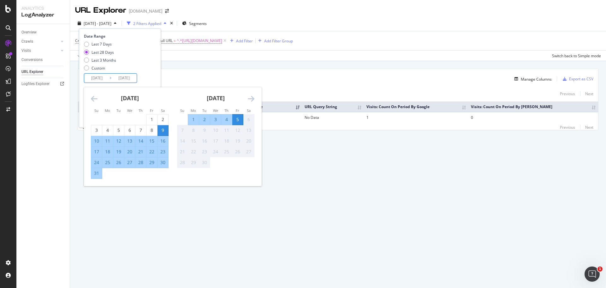
click at [191, 116] on div "1" at bounding box center [193, 119] width 11 height 6
type input "[DATE]"
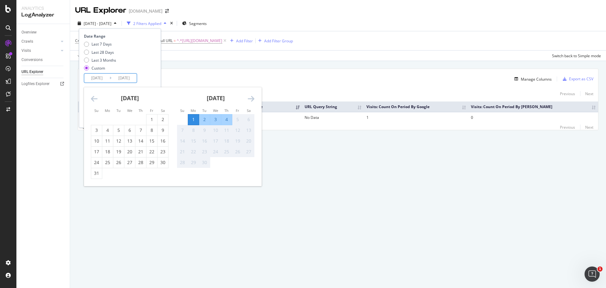
click at [203, 164] on div "30" at bounding box center [204, 162] width 11 height 6
click at [298, 152] on div "1 URLs found Manage Columns Export as CSV Showing 1 to 1 of 1 entries Standard …" at bounding box center [338, 106] width 536 height 91
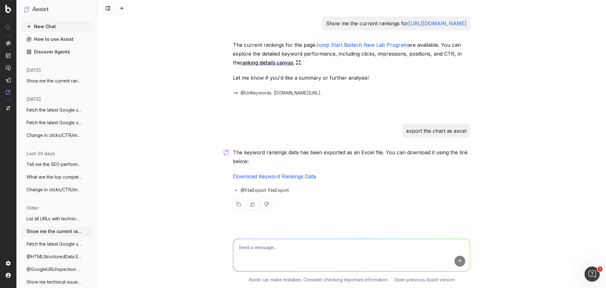
click at [122, 9] on button at bounding box center [121, 8] width 11 height 11
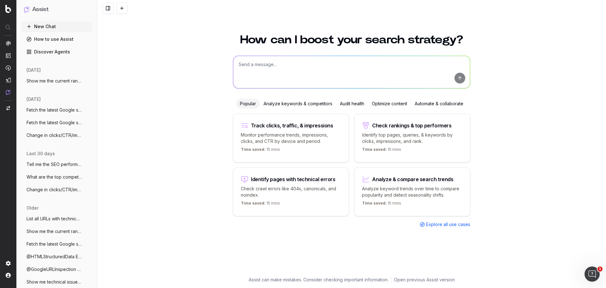
click at [254, 60] on textarea at bounding box center [351, 72] width 237 height 32
paste textarea "Show me the current rankings for"
paste textarea "[URL][DOMAIN_NAME]"
type textarea "Show me the current rankings for [URL][DOMAIN_NAME]"
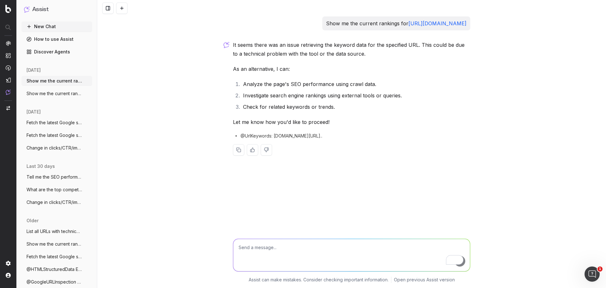
click at [245, 139] on span "@UrlKeywords: [DOMAIN_NAME][URL].." at bounding box center [282, 136] width 82 height 6
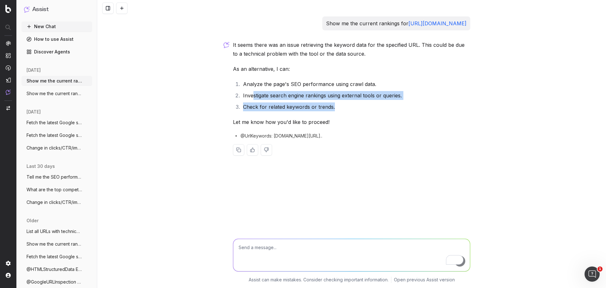
drag, startPoint x: 338, startPoint y: 117, endPoint x: 245, endPoint y: 97, distance: 95.0
click at [252, 101] on ol "Analyze the page's SEO performance using crawl data. Investigate search engine …" at bounding box center [351, 96] width 237 height 32
click at [348, 111] on li "Check for related keywords or trends." at bounding box center [355, 106] width 229 height 9
drag, startPoint x: 335, startPoint y: 120, endPoint x: 277, endPoint y: 105, distance: 60.3
click at [250, 98] on div "It seems there was an issue retrieving the keyword data for the specified URL. …" at bounding box center [351, 102] width 237 height 125
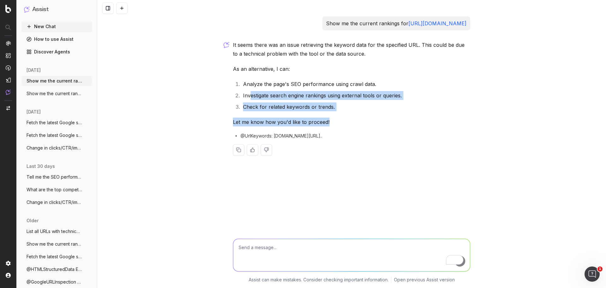
click at [367, 111] on li "Check for related keywords or trends." at bounding box center [355, 106] width 229 height 9
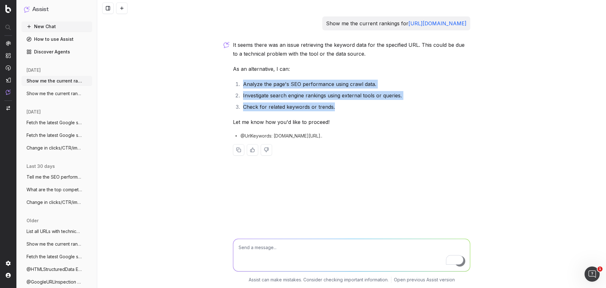
drag, startPoint x: 350, startPoint y: 113, endPoint x: 237, endPoint y: 92, distance: 115.0
click at [237, 92] on ol "Analyze the page's SEO performance using crawl data. Investigate search engine …" at bounding box center [351, 96] width 237 height 32
copy ol "Analyze the page's SEO performance using crawl data. Investigate search engine …"
click at [256, 259] on textarea "To enrich screen reader interactions, please activate Accessibility in Grammarl…" at bounding box center [351, 255] width 237 height 32
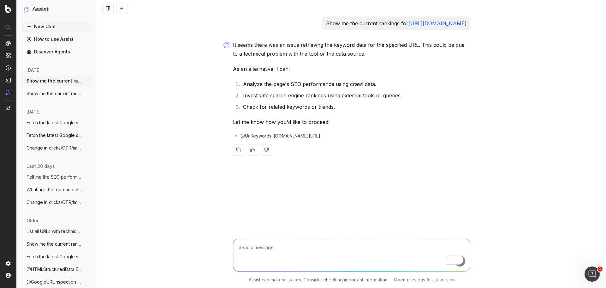
paste textarea "Analyze the page's SEO performance using crawl data. Investigate search engine …"
type textarea "Analyze the page's SEO performance using crawl data. Investigate search engine …"
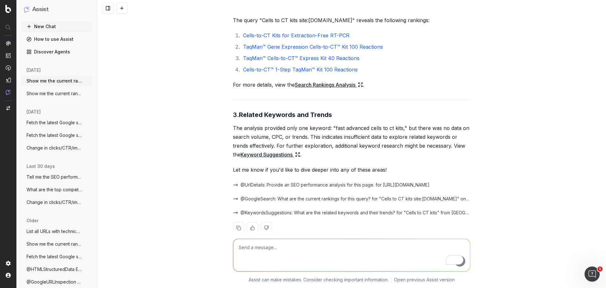
scroll to position [425, 0]
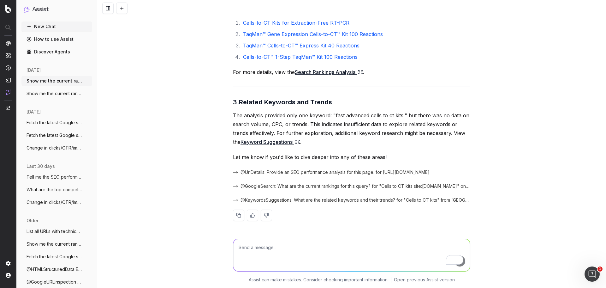
click at [517, 147] on div "Show me the current rankings for [URL][DOMAIN_NAME] It seems there was an issue…" at bounding box center [351, 144] width 509 height 288
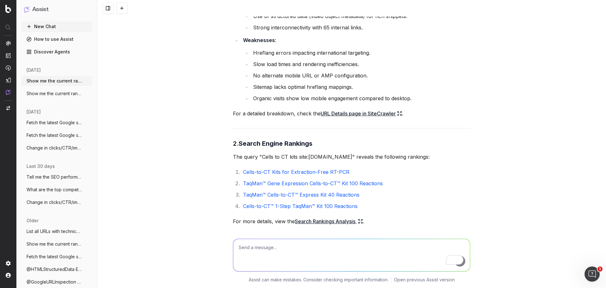
scroll to position [331, 0]
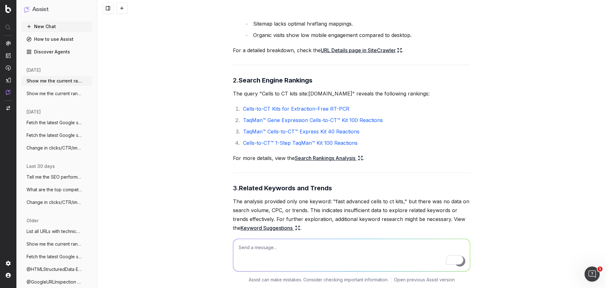
click at [326, 162] on link "Search Rankings Analysis" at bounding box center [329, 157] width 68 height 9
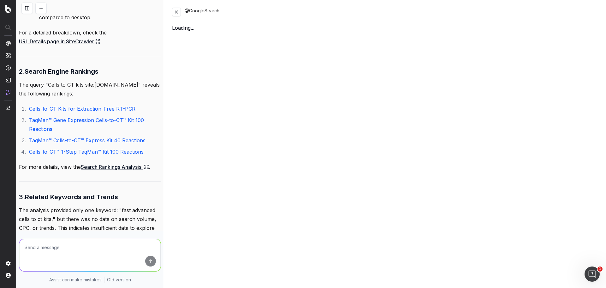
scroll to position [428, 0]
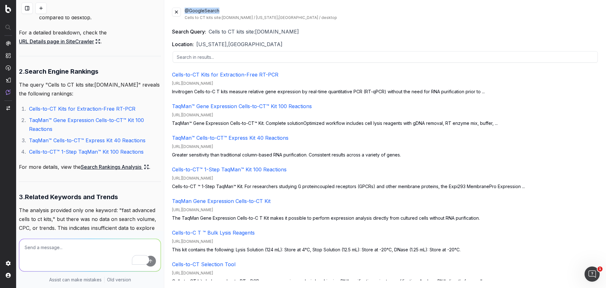
drag, startPoint x: 229, startPoint y: 11, endPoint x: 186, endPoint y: 6, distance: 44.1
click at [186, 6] on div "@GoogleSearch Cells to CT kits site:[DOMAIN_NAME] / [US_STATE],[GEOGRAPHIC_DATA…" at bounding box center [385, 144] width 442 height 288
drag, startPoint x: 194, startPoint y: 8, endPoint x: 368, endPoint y: 8, distance: 173.6
click at [368, 8] on div "@GoogleSearch Cells to CT kits site:[DOMAIN_NAME] / [US_STATE],[GEOGRAPHIC_DATA…" at bounding box center [392, 14] width 414 height 13
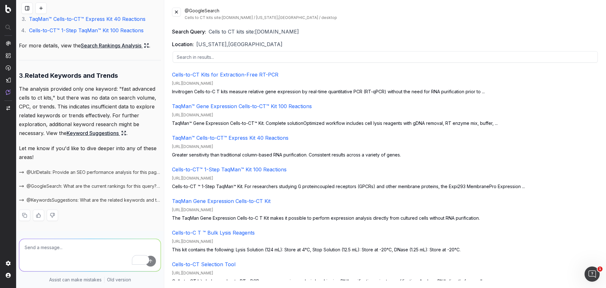
scroll to position [589, 0]
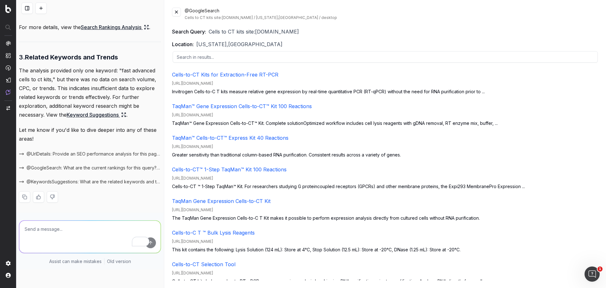
click at [84, 171] on span "@GoogleSearch: What are the current rankings for this query? for "Cells to CT k…" at bounding box center [94, 167] width 134 height 6
click at [32, 171] on span "@GoogleSearch: What are the current rankings for this query? for "Cells to CT k…" at bounding box center [94, 167] width 134 height 6
click at [174, 15] on button at bounding box center [176, 12] width 9 height 9
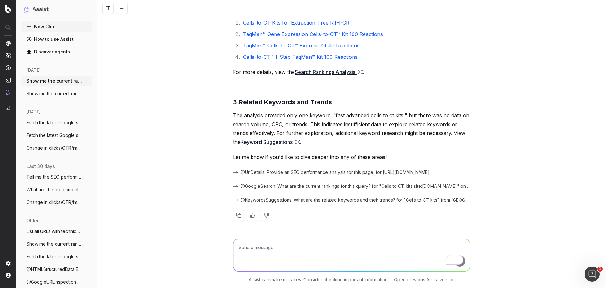
scroll to position [425, 0]
click at [248, 172] on span "@UrlDetails: Provide an SEO performance analysis for this page. for [URL][DOMAI…" at bounding box center [335, 172] width 189 height 6
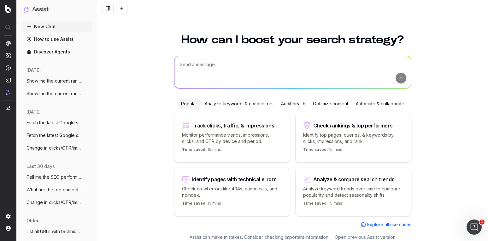
scroll to position [4, 0]
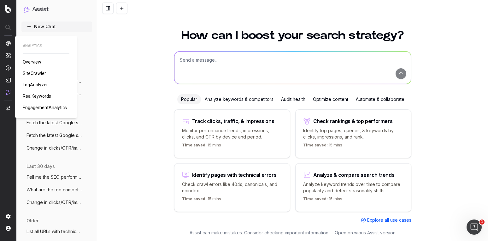
click at [31, 95] on span "RealKeywords" at bounding box center [37, 95] width 28 height 5
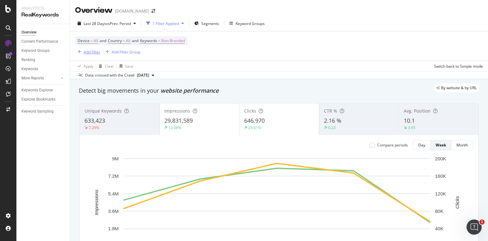
click at [89, 48] on button "Add Filter" at bounding box center [87, 52] width 25 height 8
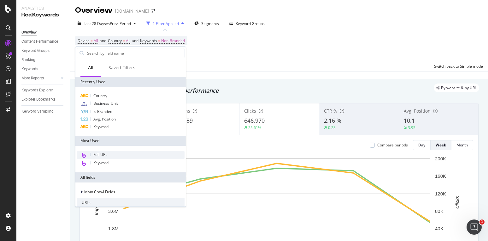
click at [102, 154] on span "Full URL" at bounding box center [100, 154] width 14 height 5
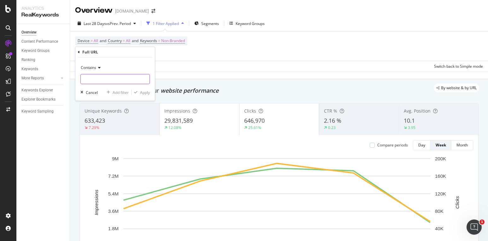
click at [98, 77] on input "text" at bounding box center [115, 79] width 69 height 10
paste input "[URL][DOMAIN_NAME]"
type input "[URL][DOMAIN_NAME]"
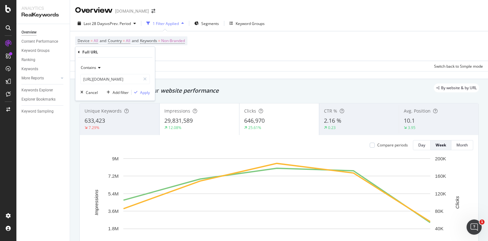
click at [96, 66] on icon at bounding box center [98, 68] width 4 height 4
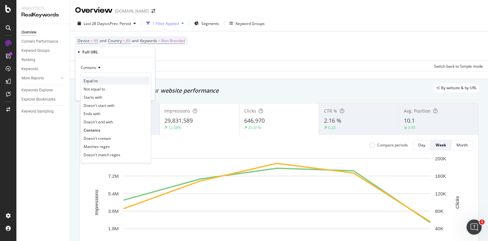
click at [112, 83] on div "Equal to" at bounding box center [116, 80] width 68 height 8
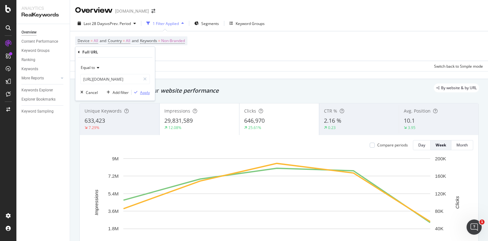
click at [143, 91] on div "Apply" at bounding box center [145, 92] width 10 height 5
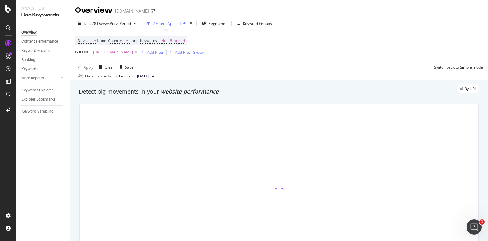
click at [164, 51] on div "Add Filter" at bounding box center [155, 52] width 17 height 5
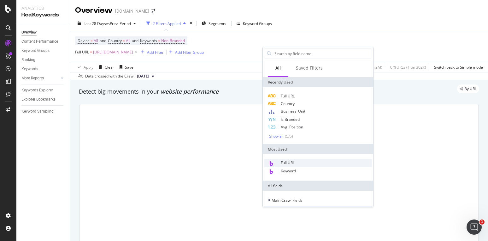
click at [289, 165] on span "Full URL" at bounding box center [288, 162] width 14 height 5
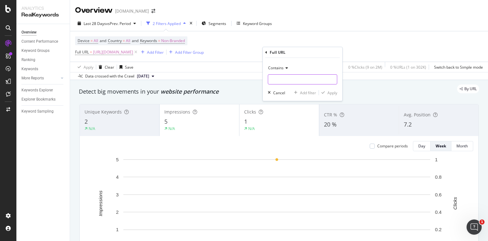
click at [277, 80] on input "text" at bounding box center [302, 79] width 69 height 10
paste input "[URL][DOMAIN_NAME]"
type input "[URL][DOMAIN_NAME]"
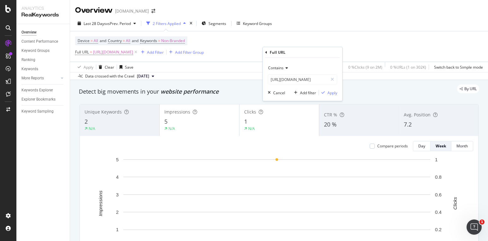
click at [282, 69] on span "Contains" at bounding box center [275, 67] width 15 height 5
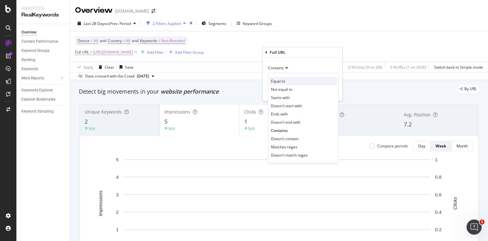
click at [283, 83] on span "Equal to" at bounding box center [278, 80] width 14 height 5
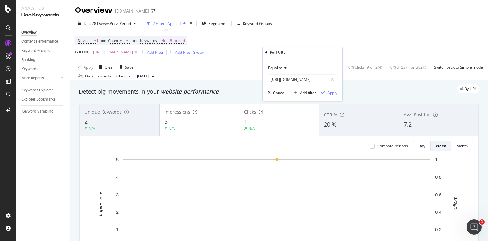
click at [333, 95] on div "Apply" at bounding box center [333, 92] width 10 height 5
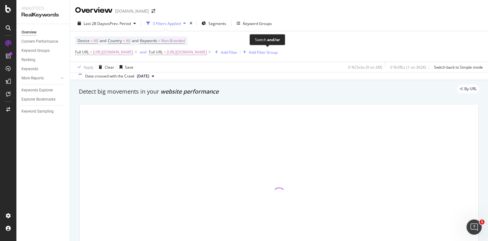
click at [146, 53] on div "and" at bounding box center [143, 51] width 7 height 5
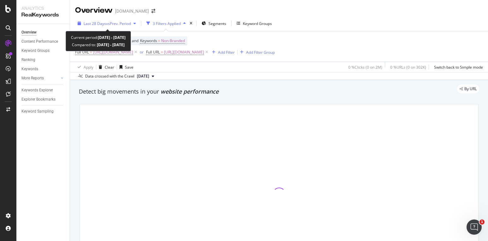
click at [136, 24] on icon "button" at bounding box center [135, 23] width 3 height 4
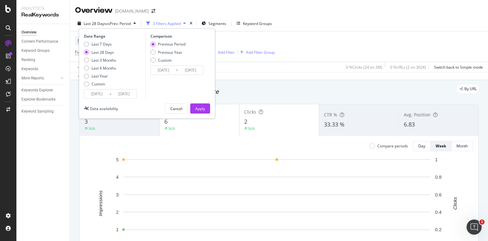
click at [97, 94] on input "[DATE]" at bounding box center [96, 93] width 25 height 9
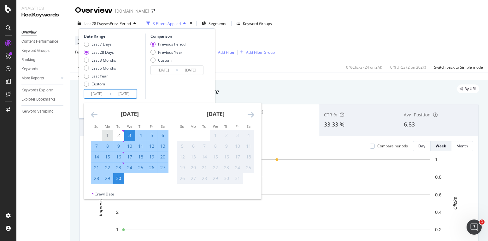
click at [107, 134] on div "1" at bounding box center [107, 135] width 11 height 6
type input "[DATE]"
click at [121, 179] on div "30" at bounding box center [118, 178] width 11 height 6
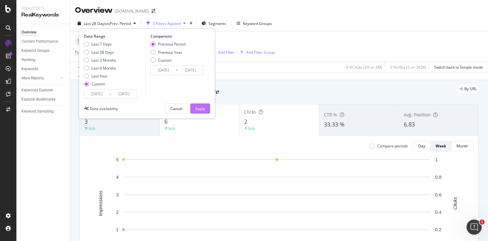
click at [196, 106] on div "Apply" at bounding box center [200, 108] width 10 height 5
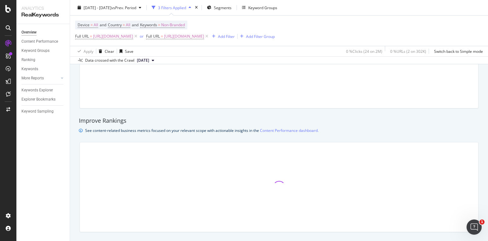
scroll to position [442, 0]
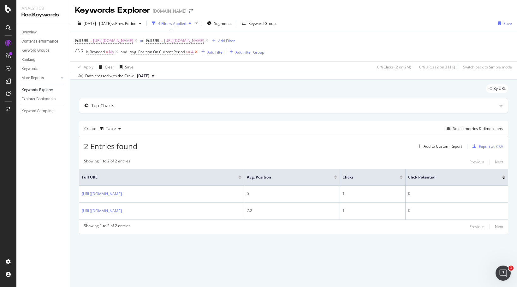
click at [199, 52] on icon at bounding box center [196, 52] width 5 height 6
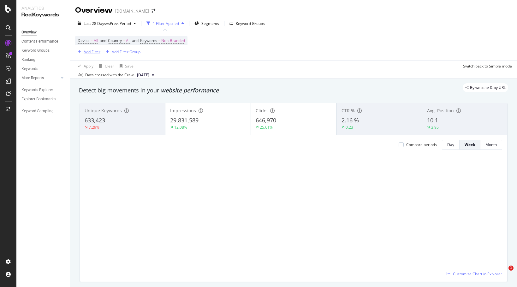
click at [90, 51] on div "Add Filter" at bounding box center [92, 51] width 17 height 5
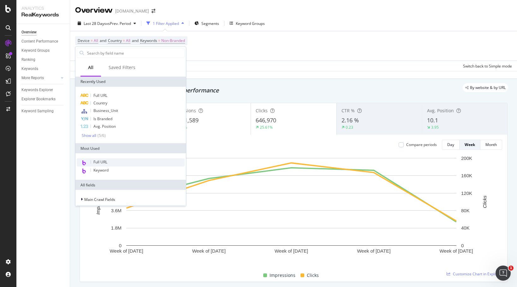
click at [103, 159] on div "Full URL" at bounding box center [131, 162] width 108 height 8
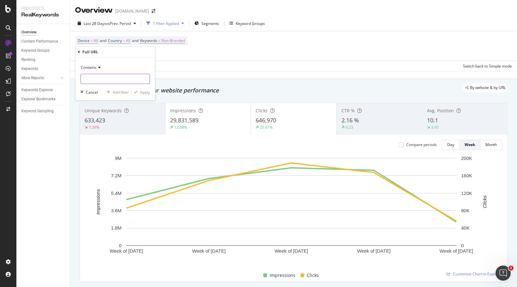
click at [98, 79] on input "text" at bounding box center [115, 79] width 69 height 10
paste input "[URL][DOMAIN_NAME]"
type input "[URL][DOMAIN_NAME]"
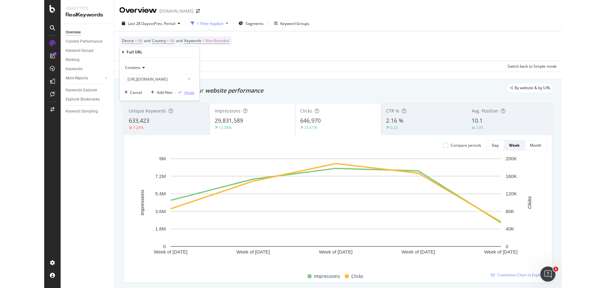
scroll to position [0, 0]
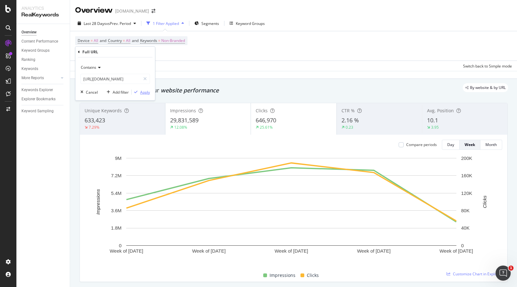
click at [144, 93] on div "Apply" at bounding box center [145, 92] width 10 height 5
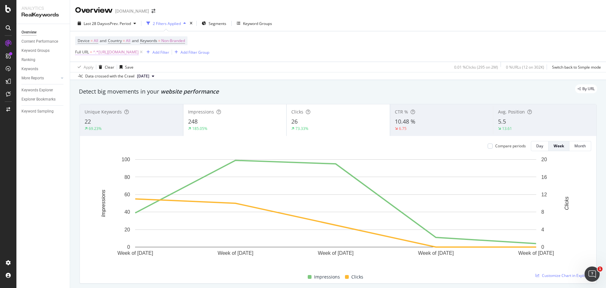
click at [139, 51] on span "^.*[URL][DOMAIN_NAME]" at bounding box center [115, 52] width 45 height 9
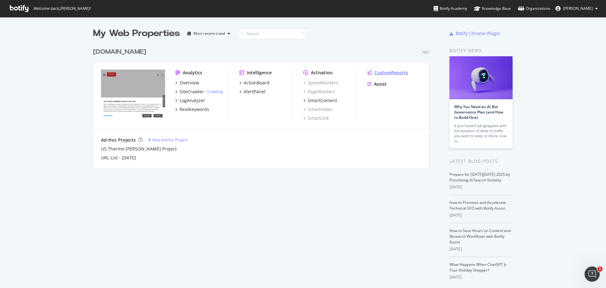
click at [392, 70] on div "CustomReports" at bounding box center [391, 72] width 34 height 6
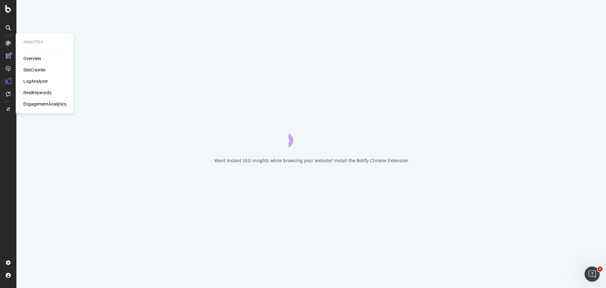
click at [43, 90] on div "RealKeywords" at bounding box center [37, 92] width 28 height 6
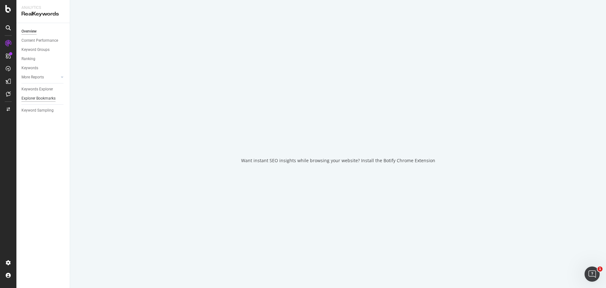
click at [34, 98] on div "Explorer Bookmarks" at bounding box center [38, 98] width 34 height 7
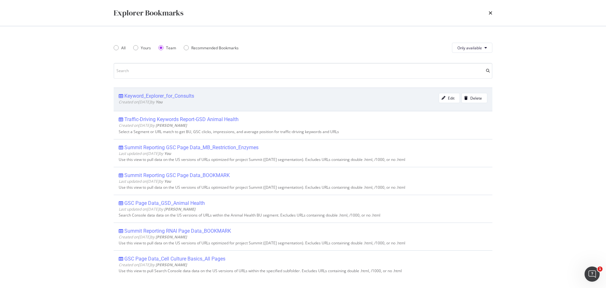
click at [157, 96] on div "Keyword_Explorer_for_Consults" at bounding box center [159, 96] width 70 height 6
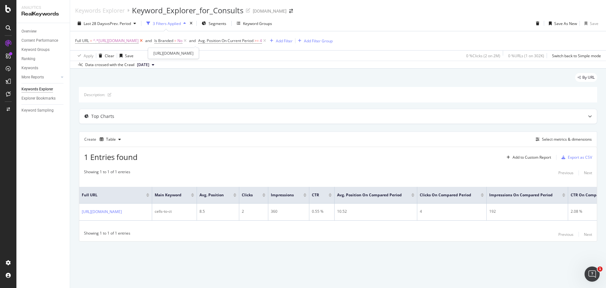
click at [144, 40] on icon at bounding box center [141, 41] width 5 height 6
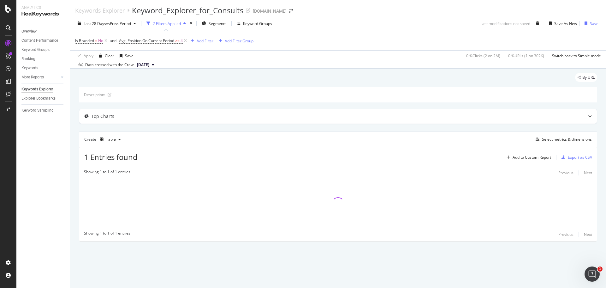
click at [212, 40] on div "Add Filter" at bounding box center [205, 40] width 17 height 5
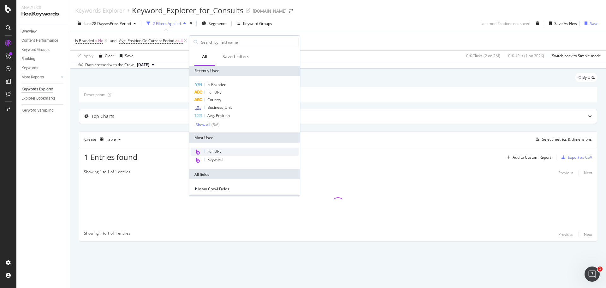
click at [212, 150] on span "Full URL" at bounding box center [214, 150] width 14 height 5
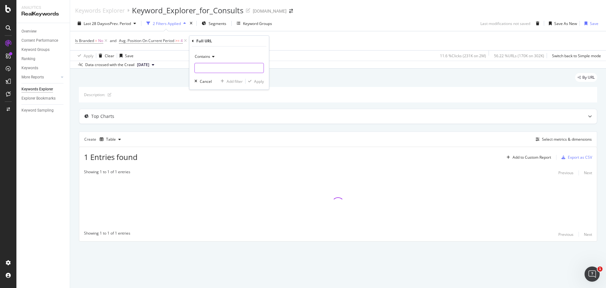
click at [228, 72] on input "text" at bounding box center [229, 68] width 69 height 10
paste input "[URL][DOMAIN_NAME]"
type input "[URL][DOMAIN_NAME]"
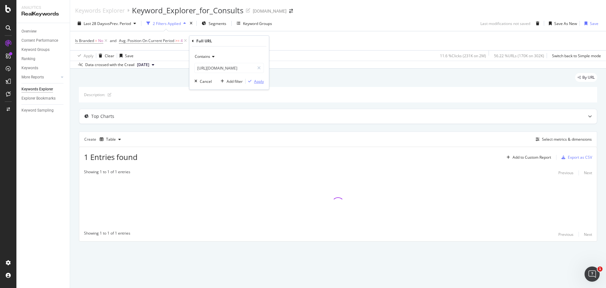
click at [254, 80] on div "Apply" at bounding box center [259, 81] width 10 height 5
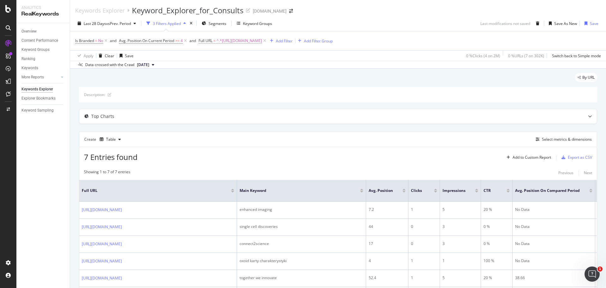
click at [262, 41] on span "^.*[URL][DOMAIN_NAME]" at bounding box center [239, 40] width 45 height 9
click at [268, 63] on div at bounding box center [269, 67] width 9 height 10
click at [222, 65] on input "text" at bounding box center [239, 67] width 69 height 10
paste input "[URL][DOMAIN_NAME]"
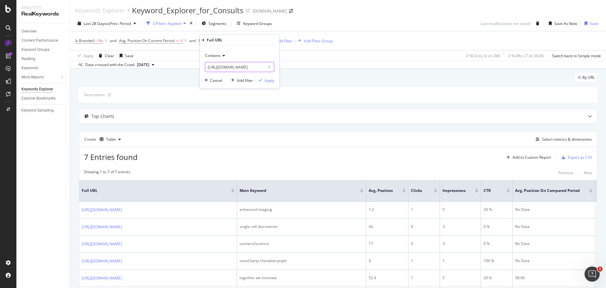
type input "[URL][DOMAIN_NAME]"
click at [222, 55] on icon at bounding box center [223, 56] width 4 height 4
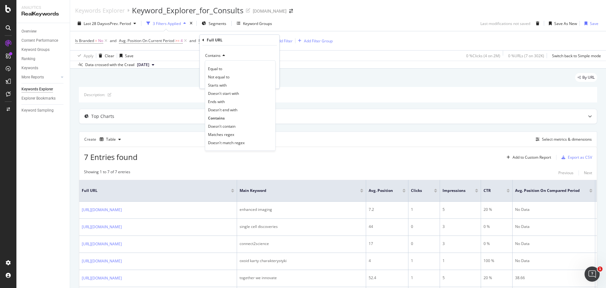
scroll to position [0, 0]
click at [222, 67] on span "Equal to" at bounding box center [215, 68] width 14 height 5
click at [269, 81] on div "Apply" at bounding box center [270, 80] width 10 height 5
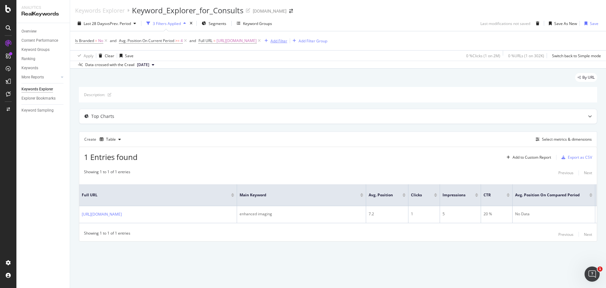
click at [287, 40] on div "Add Filter" at bounding box center [279, 40] width 17 height 5
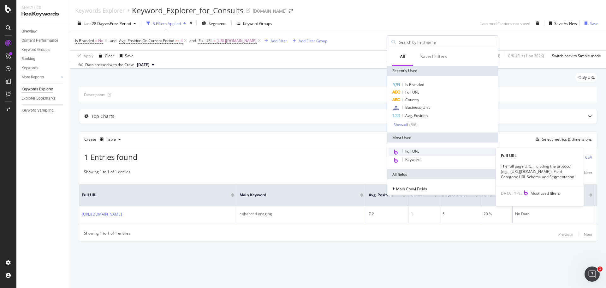
click at [419, 150] on span "Full URL" at bounding box center [412, 150] width 14 height 5
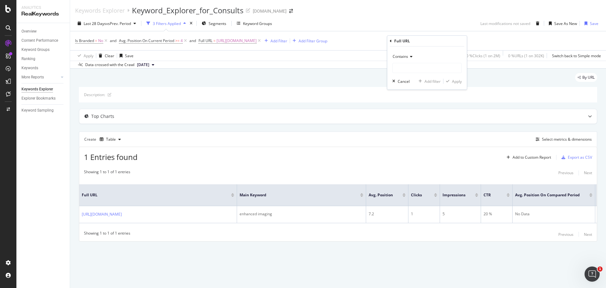
click at [402, 56] on span "Contains" at bounding box center [400, 56] width 15 height 5
click at [404, 70] on span "Equal to" at bounding box center [403, 69] width 14 height 5
click at [404, 71] on input "text" at bounding box center [427, 68] width 69 height 10
paste input "[URL][DOMAIN_NAME]"
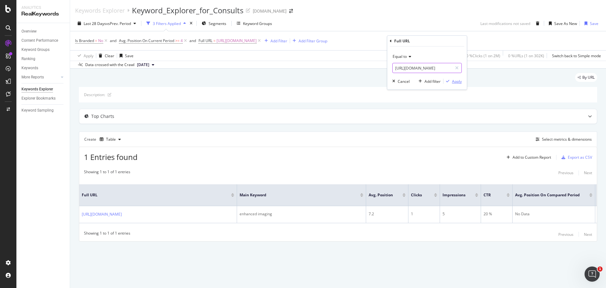
type input "[URL][DOMAIN_NAME]"
click at [452, 82] on div "Apply" at bounding box center [457, 81] width 10 height 5
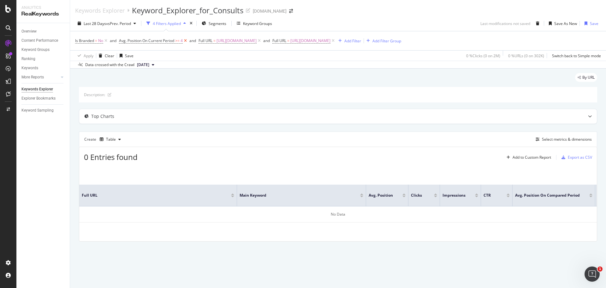
click at [185, 41] on icon at bounding box center [185, 41] width 5 height 6
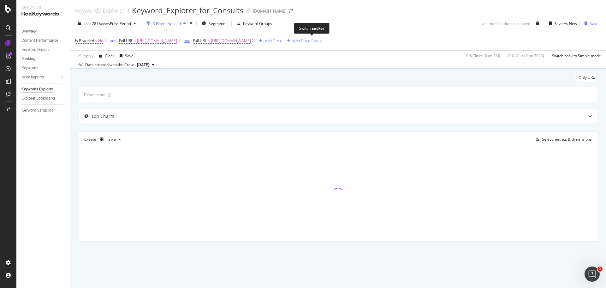
click at [190, 41] on div "and" at bounding box center [187, 40] width 7 height 5
click at [112, 42] on div "or" at bounding box center [112, 40] width 4 height 5
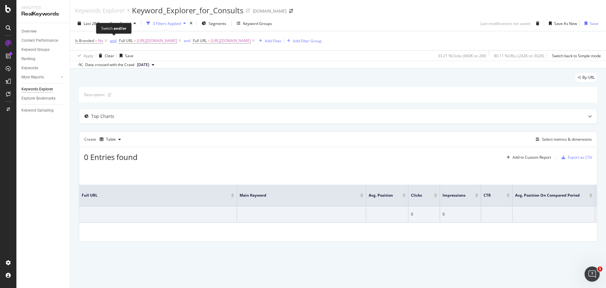
click at [112, 42] on div "and" at bounding box center [113, 40] width 7 height 5
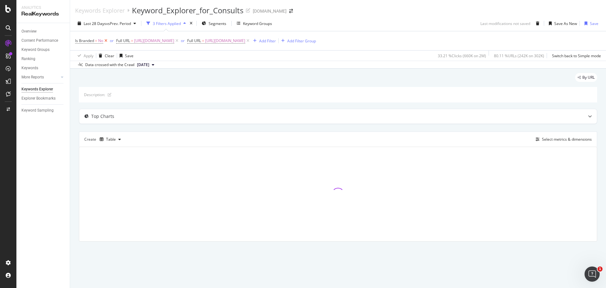
click at [106, 39] on icon at bounding box center [105, 41] width 5 height 6
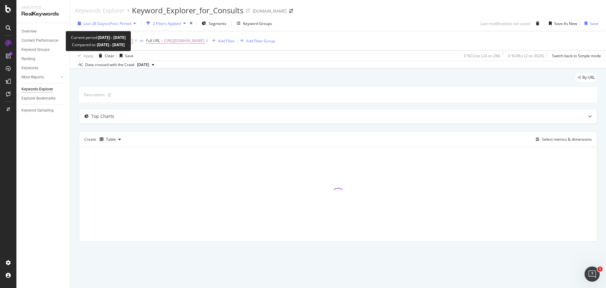
click at [112, 25] on span "vs Prev. Period" at bounding box center [118, 23] width 25 height 5
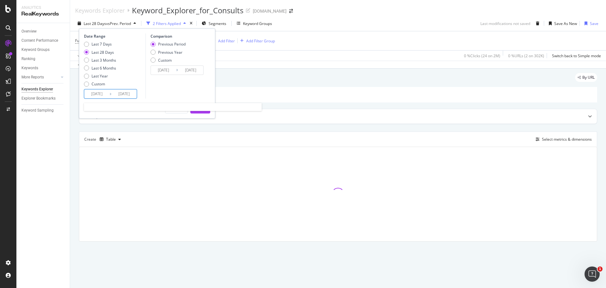
click at [94, 92] on input "[DATE]" at bounding box center [96, 93] width 25 height 9
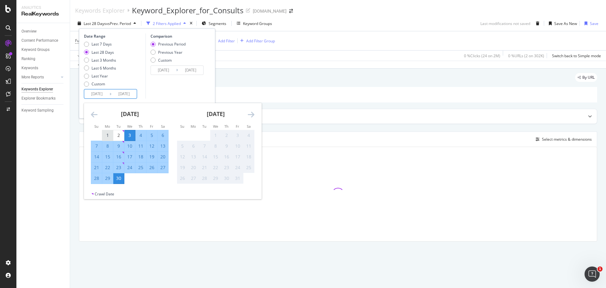
click at [109, 134] on div "1" at bounding box center [107, 135] width 11 height 6
type input "[DATE]"
click at [121, 179] on div "30" at bounding box center [118, 178] width 11 height 6
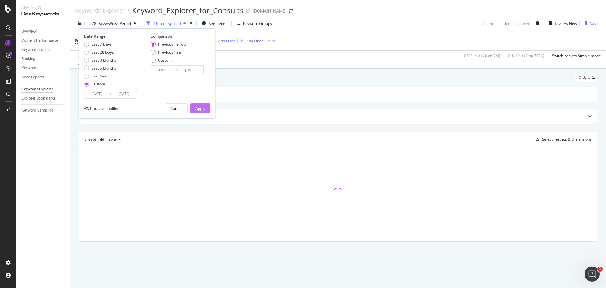
click at [202, 107] on div "Apply" at bounding box center [200, 108] width 10 height 5
